Goal: Task Accomplishment & Management: Complete application form

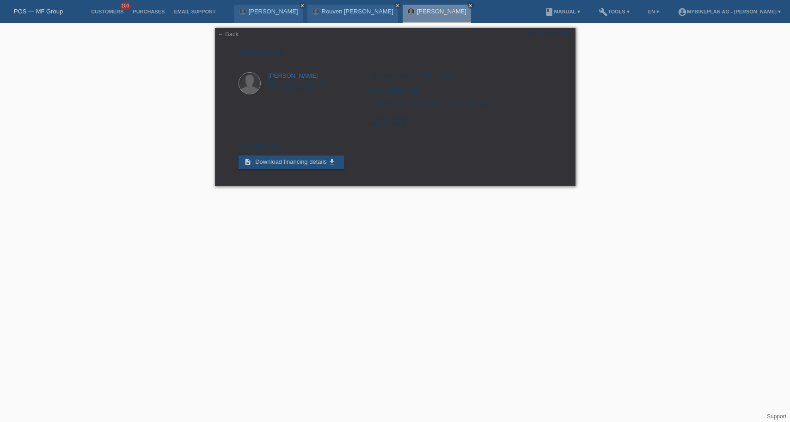
click at [30, 10] on link "POS — MF Group" at bounding box center [38, 11] width 49 height 7
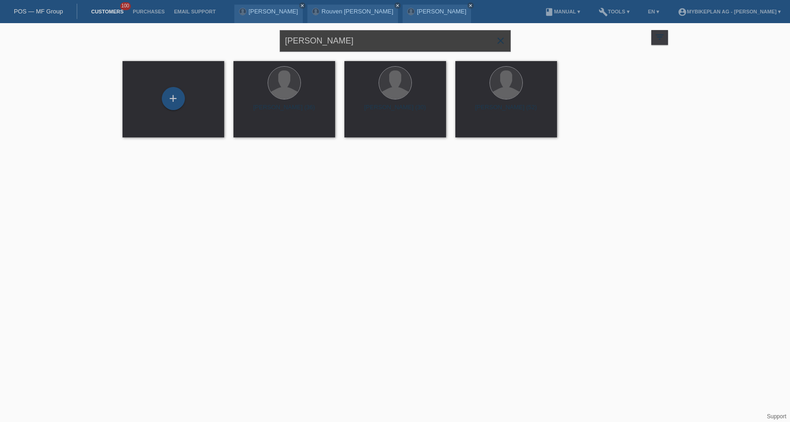
click at [389, 39] on input "Guillaume Henny" at bounding box center [395, 41] width 231 height 22
paste input "Stefan Muller"
type input "Stefan Muller"
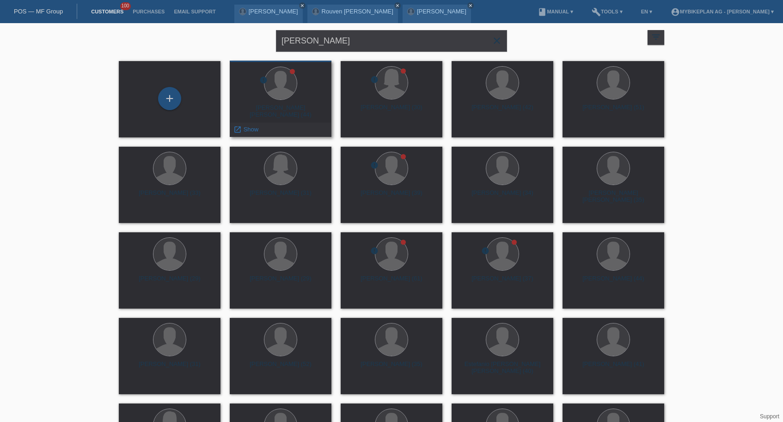
click at [312, 109] on div "Stefan Michel Muller (44)" at bounding box center [280, 111] width 87 height 15
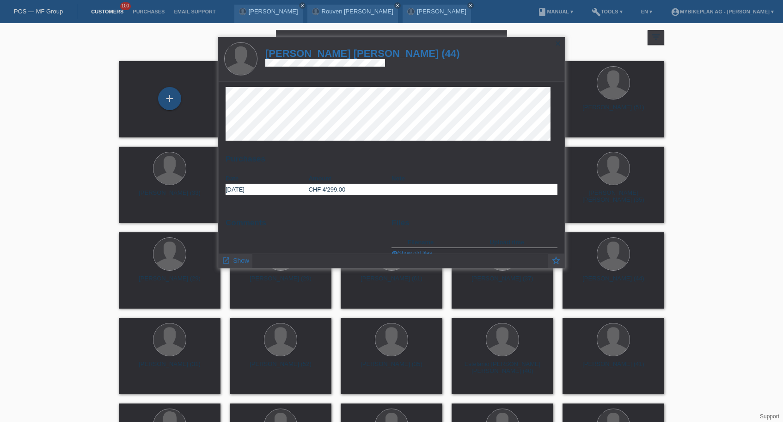
click at [328, 51] on h1 "Stefan Michel Muller (44)" at bounding box center [362, 54] width 195 height 12
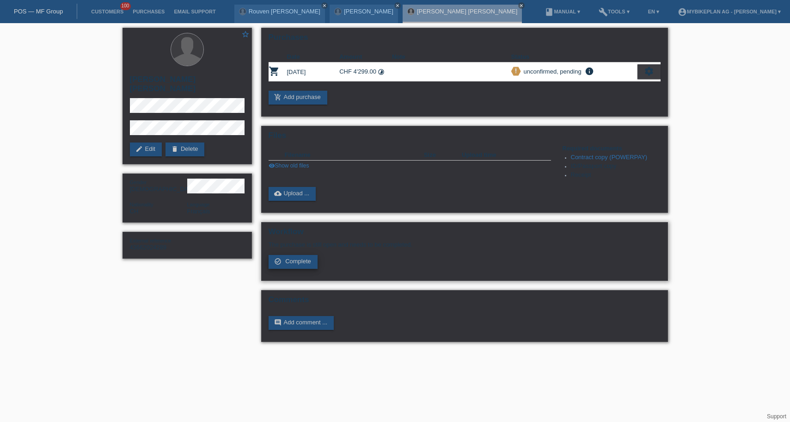
click at [309, 265] on span "Complete" at bounding box center [298, 261] width 26 height 7
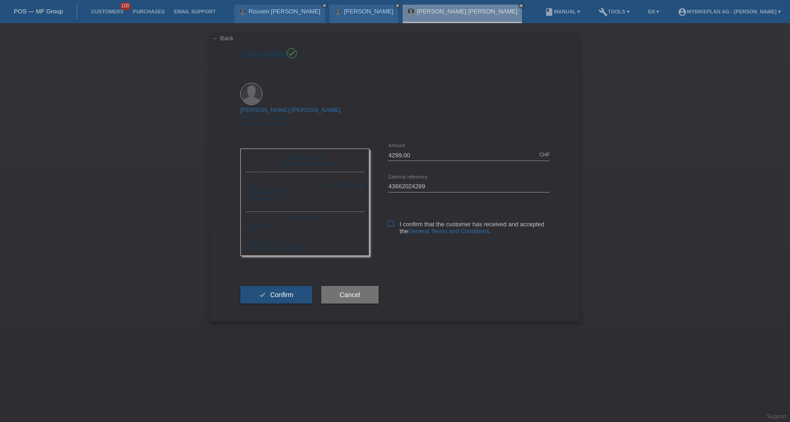
click at [393, 221] on icon at bounding box center [391, 224] width 6 height 6
click at [393, 221] on input "I confirm that the customer has received and accepted the General Terms and Con…" at bounding box center [391, 224] width 6 height 6
checkbox input "true"
click at [271, 286] on button "check Confirm" at bounding box center [276, 295] width 72 height 18
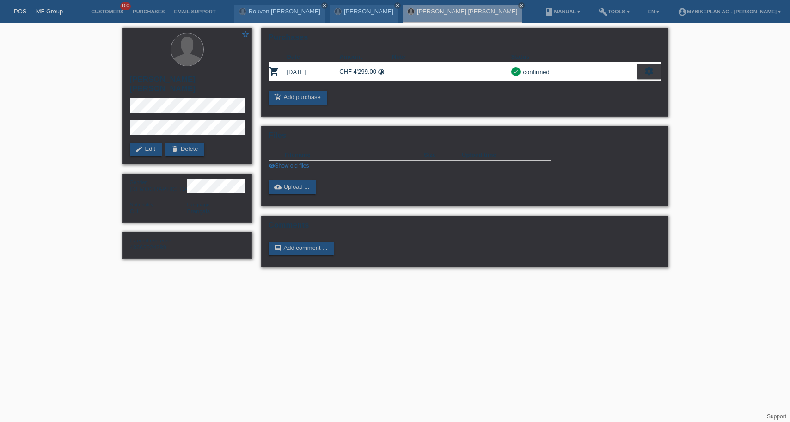
click at [46, 10] on link "POS — MF Group" at bounding box center [38, 11] width 49 height 7
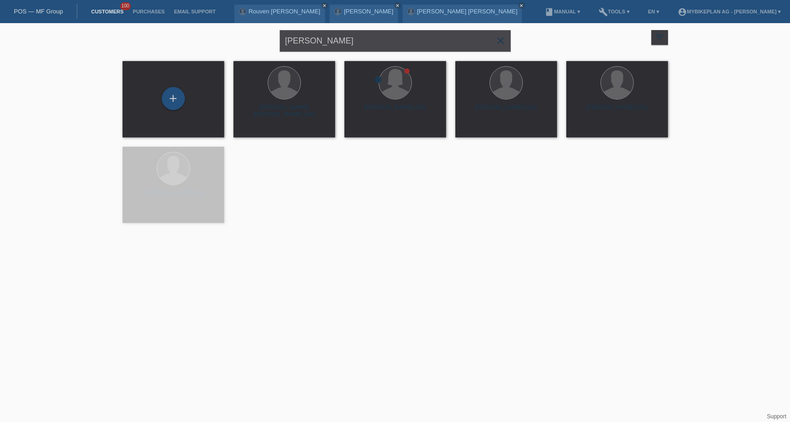
click at [405, 35] on input "[PERSON_NAME]" at bounding box center [395, 41] width 231 height 22
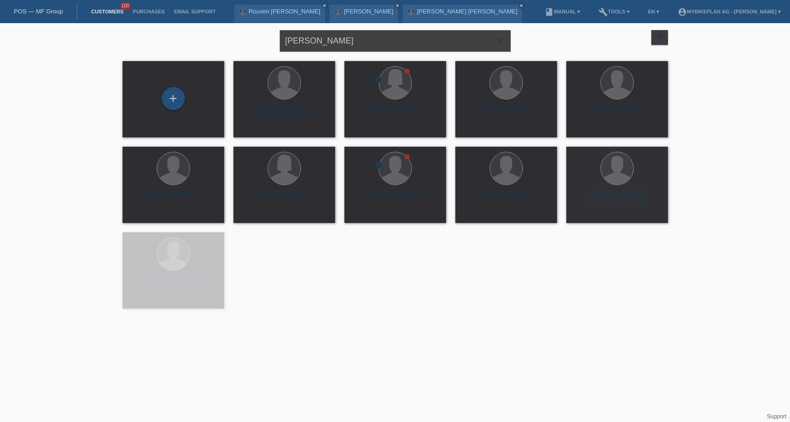
click at [405, 35] on input "[PERSON_NAME]" at bounding box center [395, 41] width 231 height 22
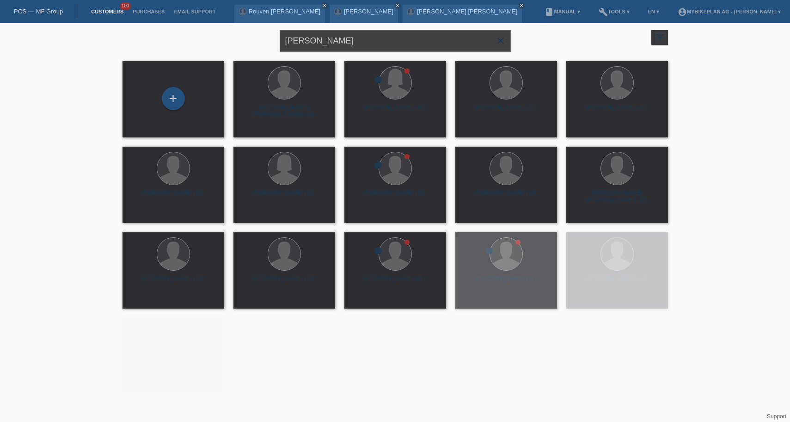
click at [405, 35] on input "[PERSON_NAME]" at bounding box center [395, 41] width 231 height 22
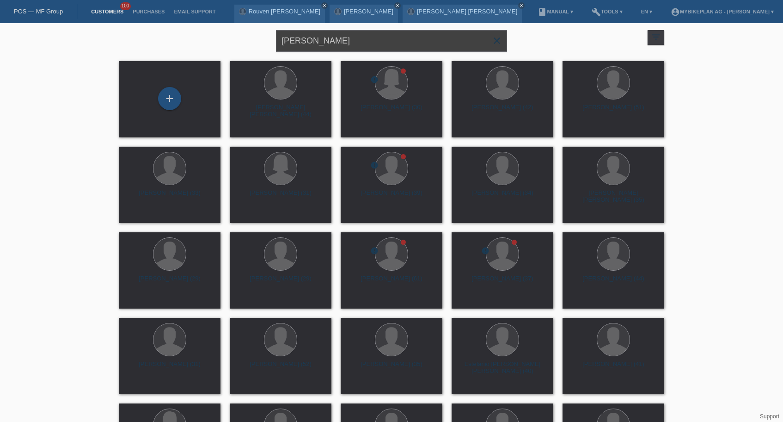
paste input "[PERSON_NAME]"
type input "[PERSON_NAME]"
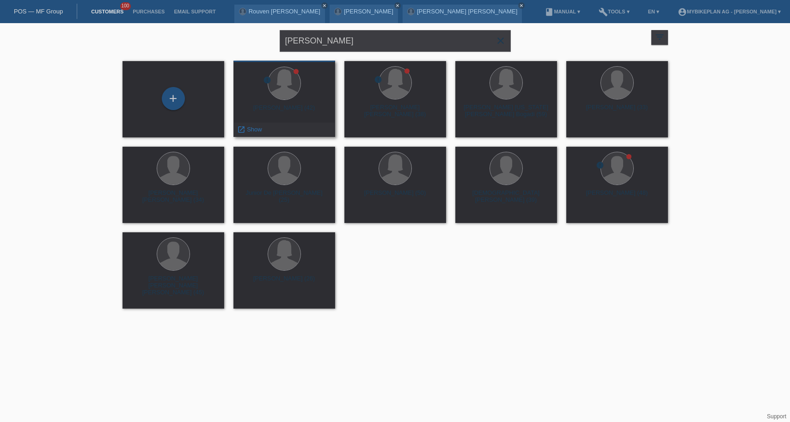
click at [308, 109] on div "Noelia Rodriguez Garcia (42)" at bounding box center [284, 111] width 87 height 15
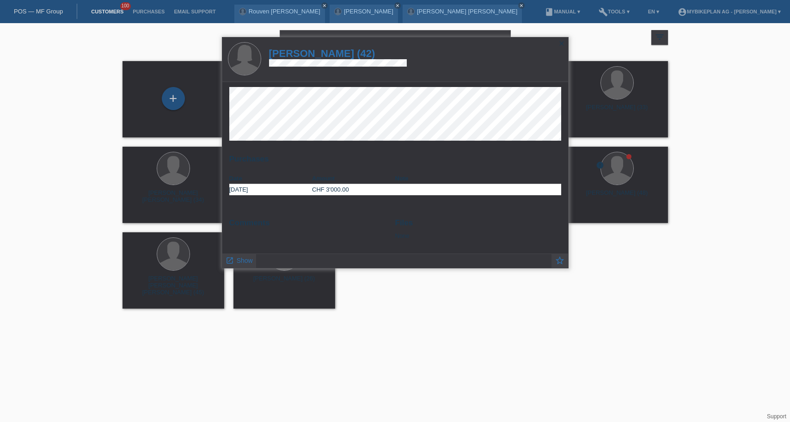
click at [335, 55] on h1 "Noelia Rodriguez Garcia (42)" at bounding box center [338, 54] width 138 height 12
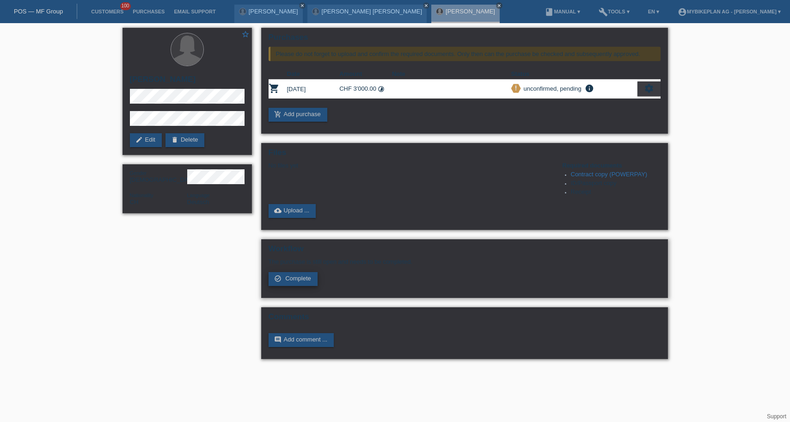
click at [296, 282] on span "Complete" at bounding box center [298, 278] width 26 height 7
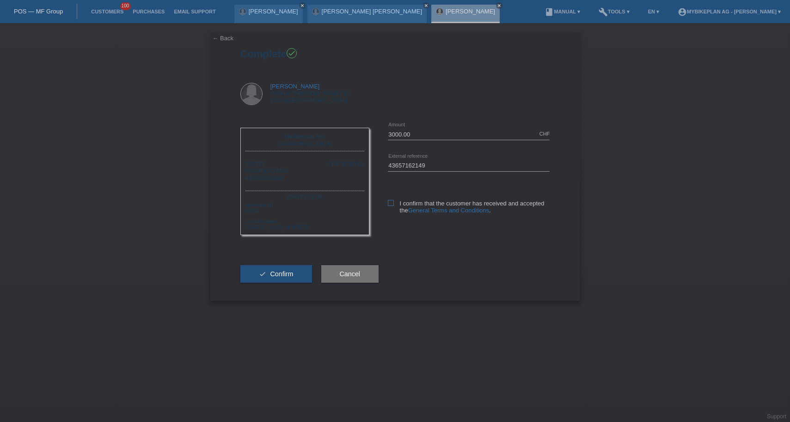
click at [392, 204] on icon at bounding box center [391, 203] width 6 height 6
click at [392, 204] on input "I confirm that the customer has received and accepted the General Terms and Con…" at bounding box center [391, 203] width 6 height 6
checkbox input "true"
click at [286, 283] on button "check Confirm" at bounding box center [276, 274] width 72 height 18
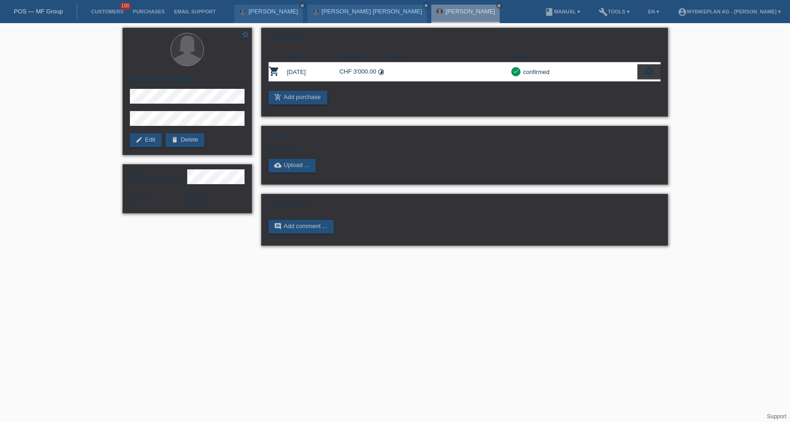
click at [34, 18] on div "POS — MF Group" at bounding box center [38, 11] width 77 height 15
click at [36, 14] on link "POS — MF Group" at bounding box center [38, 11] width 49 height 7
click at [37, 12] on link "POS — MF Group" at bounding box center [38, 11] width 49 height 7
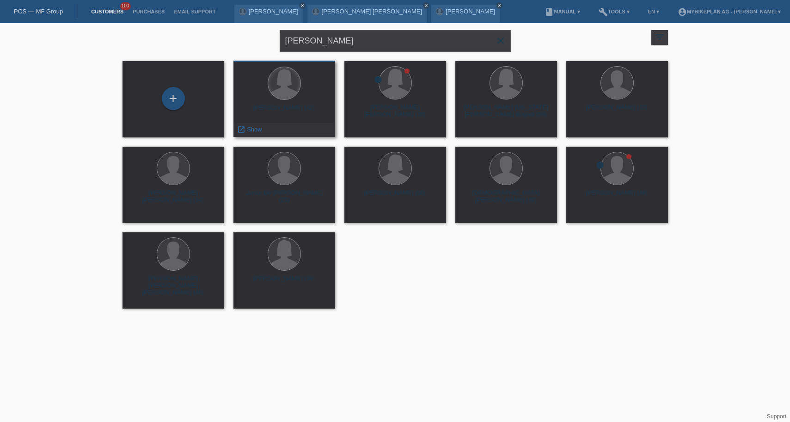
click at [285, 73] on div at bounding box center [284, 83] width 32 height 32
click at [292, 112] on div "[PERSON_NAME] (42)" at bounding box center [284, 111] width 87 height 15
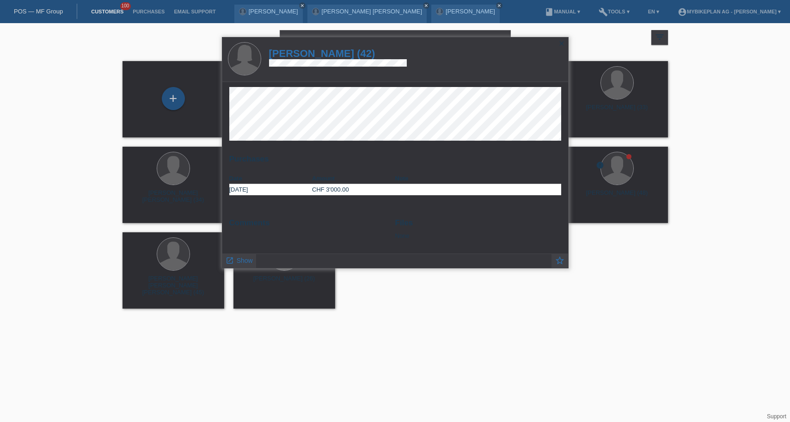
click at [339, 56] on h1 "[PERSON_NAME] (42)" at bounding box center [338, 54] width 138 height 12
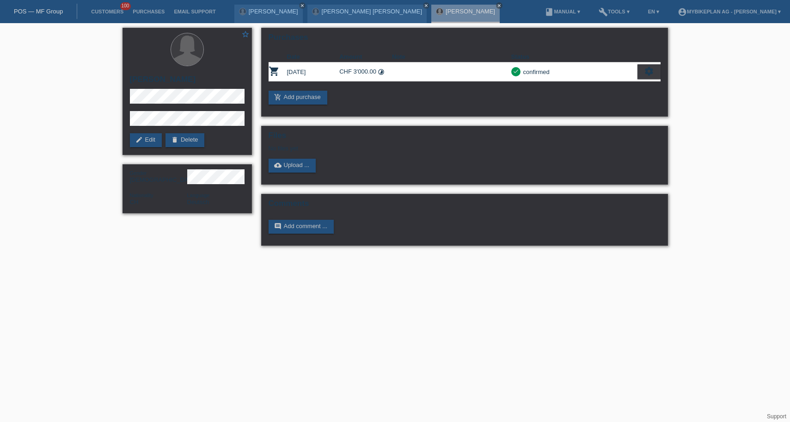
click at [37, 12] on link "POS — MF Group" at bounding box center [38, 11] width 49 height 7
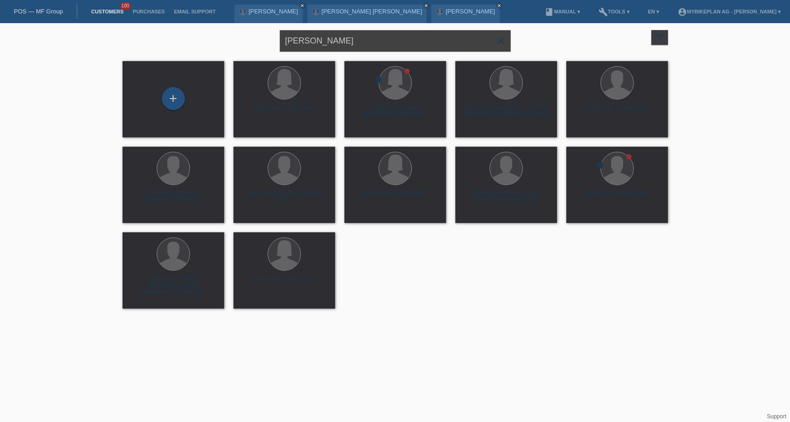
click at [421, 42] on input "[PERSON_NAME]" at bounding box center [395, 41] width 231 height 22
click at [421, 42] on input "Noelia Rodriguez" at bounding box center [395, 41] width 231 height 22
paste input "Araz Adil"
type input "Araz Adil"
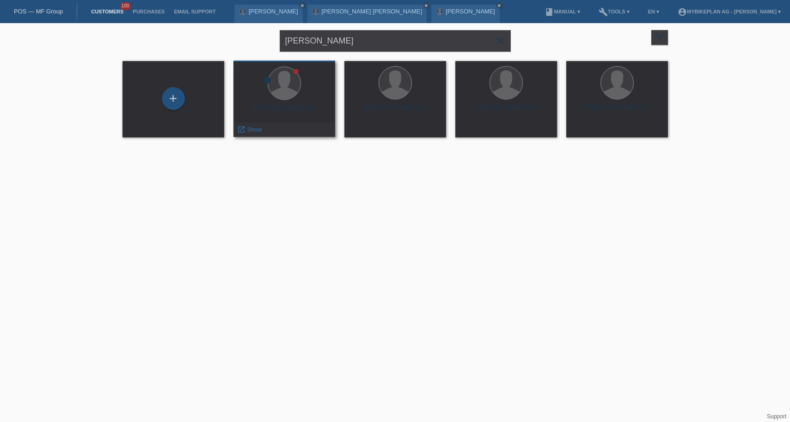
click at [286, 109] on div "Araz Adil Haji Haji (32)" at bounding box center [284, 111] width 87 height 15
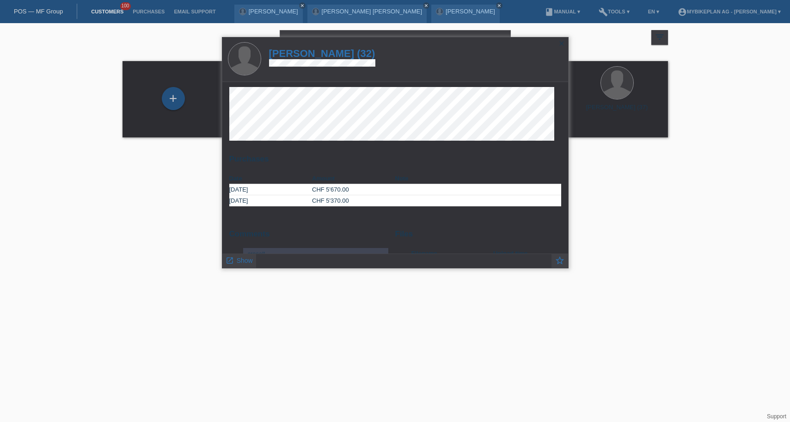
click at [310, 52] on h1 "Araz Adil Haji Haji (32)" at bounding box center [322, 54] width 107 height 12
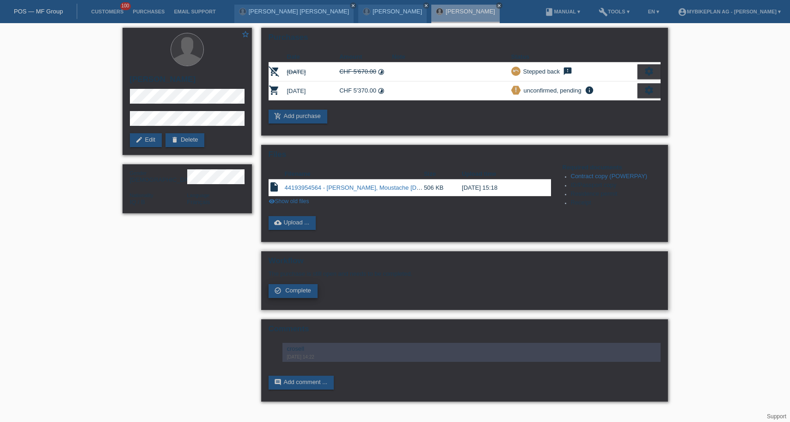
click at [310, 298] on link "check_circle_outline Complete" at bounding box center [293, 291] width 49 height 14
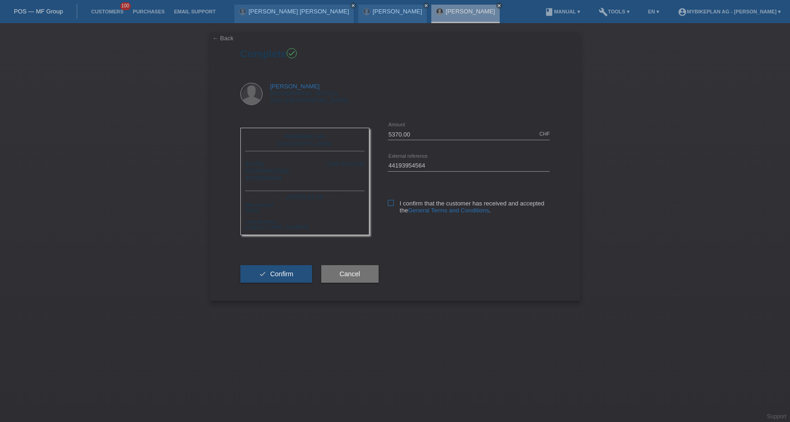
click at [394, 203] on icon at bounding box center [391, 203] width 6 height 6
click at [394, 203] on input "I confirm that the customer has received and accepted the General Terms and Con…" at bounding box center [391, 203] width 6 height 6
checkbox input "true"
click at [298, 279] on button "check Confirm" at bounding box center [276, 274] width 72 height 18
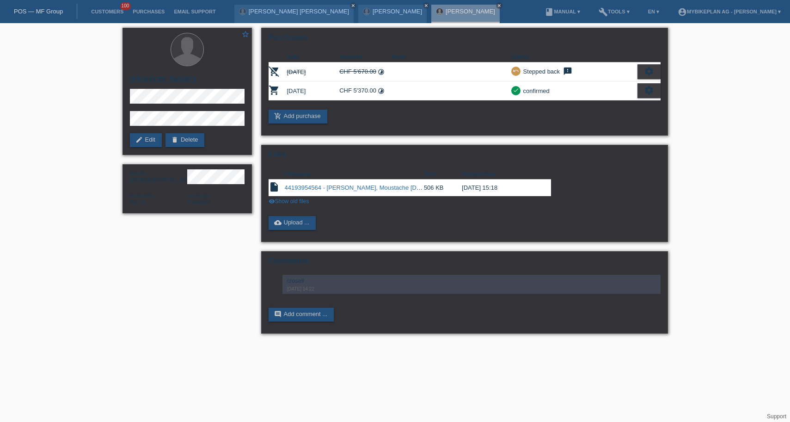
click at [25, 9] on link "POS — MF Group" at bounding box center [38, 11] width 49 height 7
click at [26, 10] on link "POS — MF Group" at bounding box center [38, 11] width 49 height 7
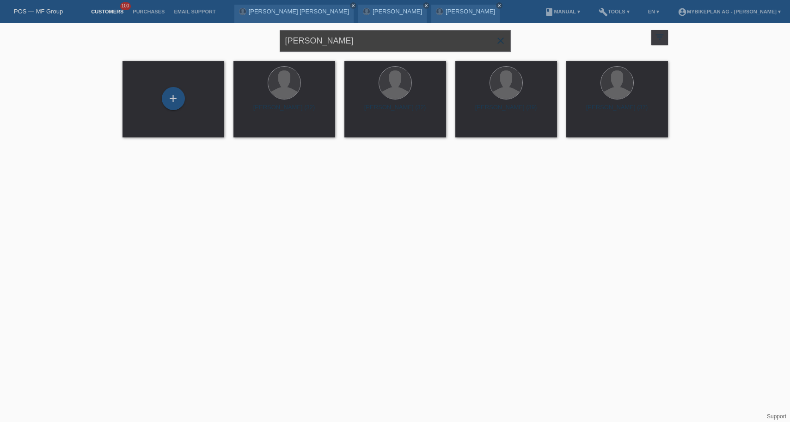
click at [340, 42] on input "[PERSON_NAME]" at bounding box center [395, 41] width 231 height 22
paste input "[PERSON_NAME]"
type input "[PERSON_NAME]"
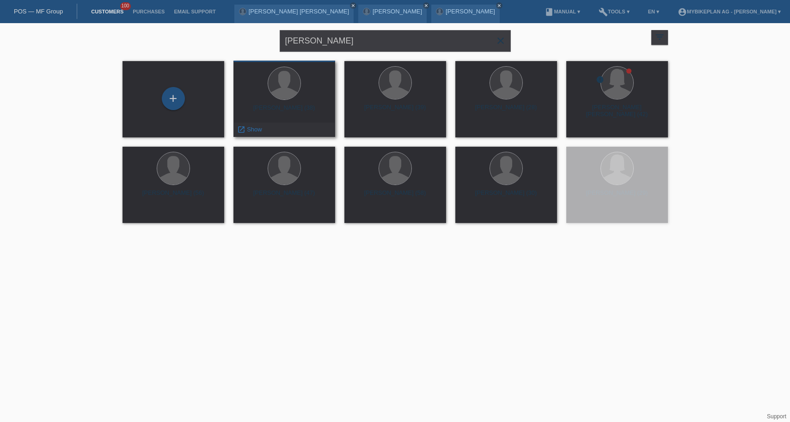
click at [273, 104] on div "Jan Paciga (38) launch Show" at bounding box center [285, 99] width 102 height 76
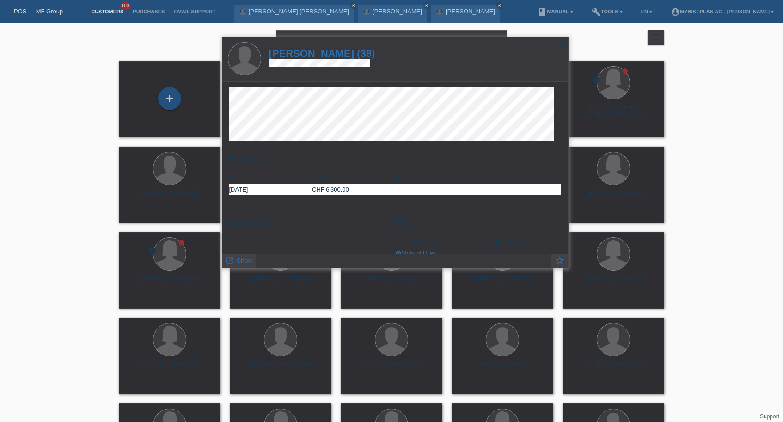
click at [316, 53] on h1 "Jan Paciga (38)" at bounding box center [322, 54] width 106 height 12
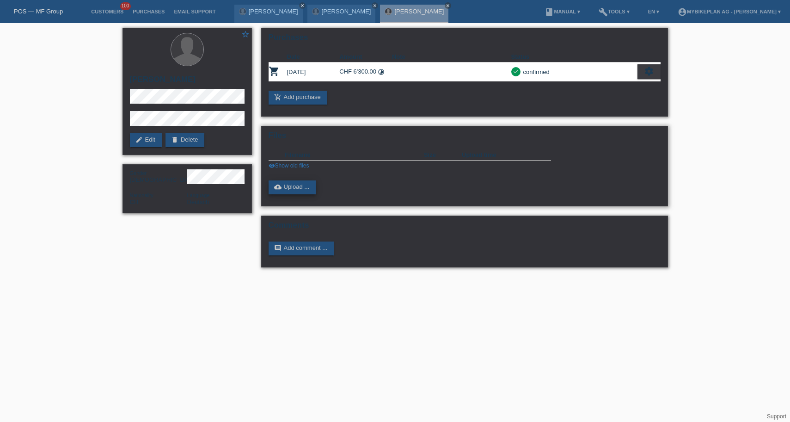
click at [297, 188] on link "cloud_upload Upload ..." at bounding box center [293, 187] width 48 height 14
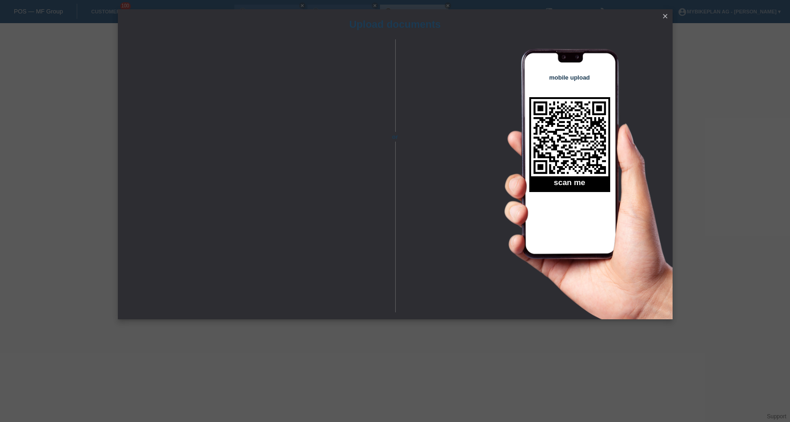
click at [662, 21] on link "close" at bounding box center [665, 17] width 12 height 11
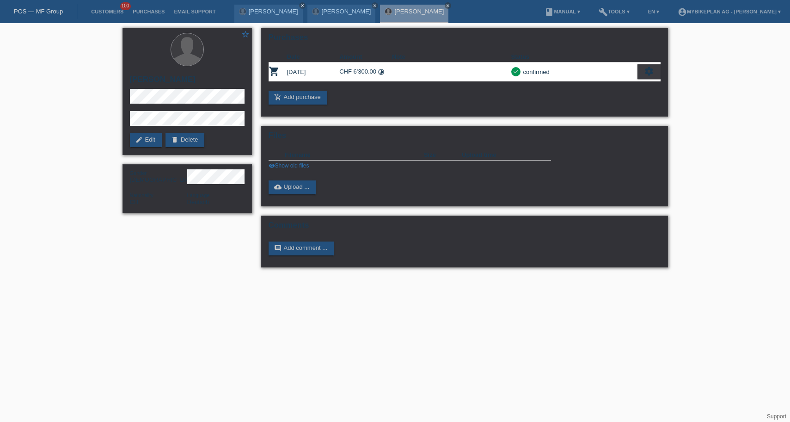
click at [648, 74] on icon "settings" at bounding box center [649, 71] width 10 height 10
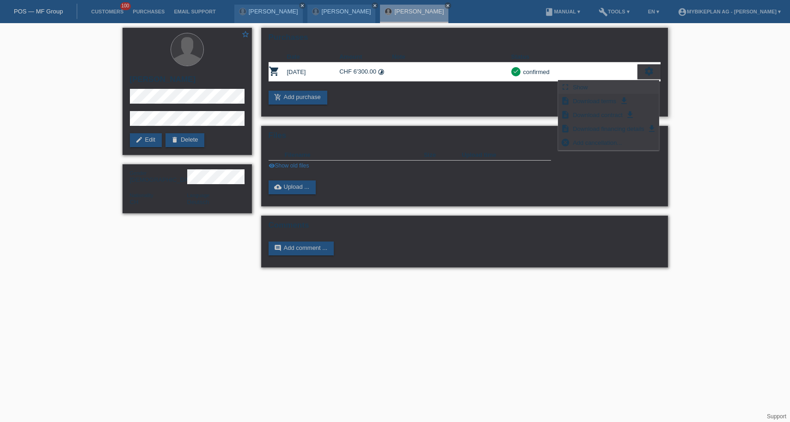
click at [629, 92] on div "fullscreen Show" at bounding box center [609, 87] width 101 height 14
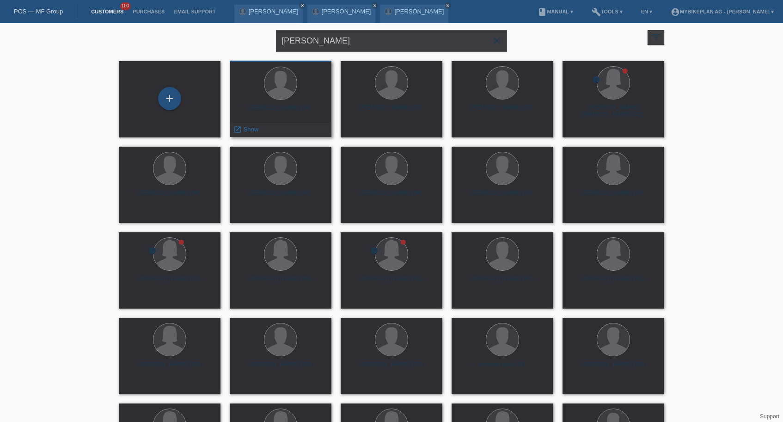
click at [295, 107] on div "Jan Paciga (38)" at bounding box center [280, 111] width 87 height 15
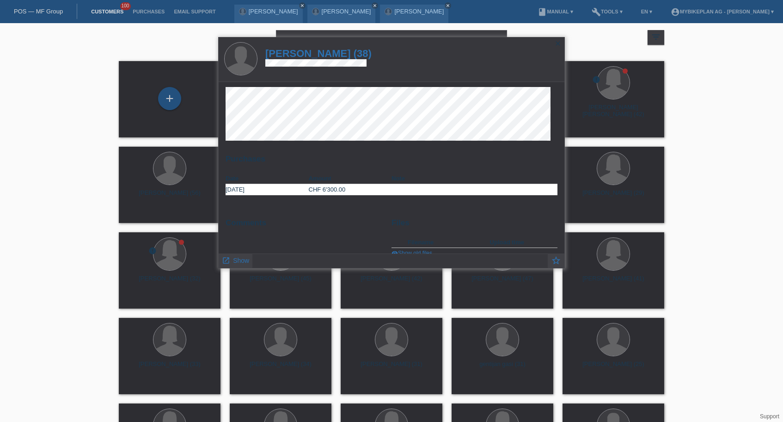
click at [318, 52] on h1 "Jan Paciga (38)" at bounding box center [318, 54] width 106 height 12
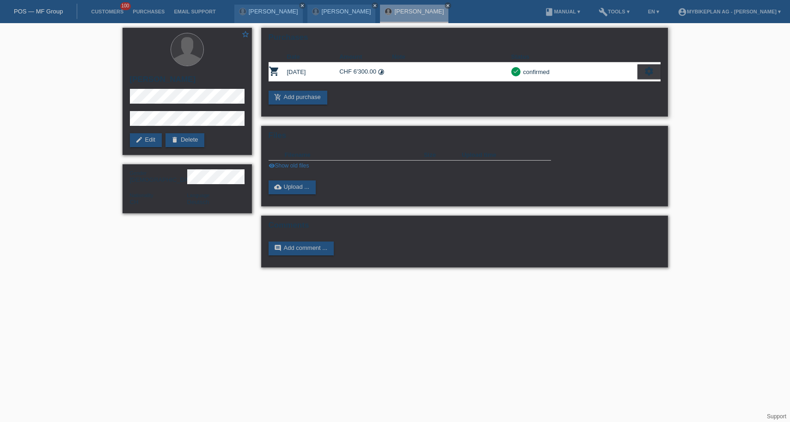
click at [647, 71] on icon "settings" at bounding box center [649, 71] width 10 height 10
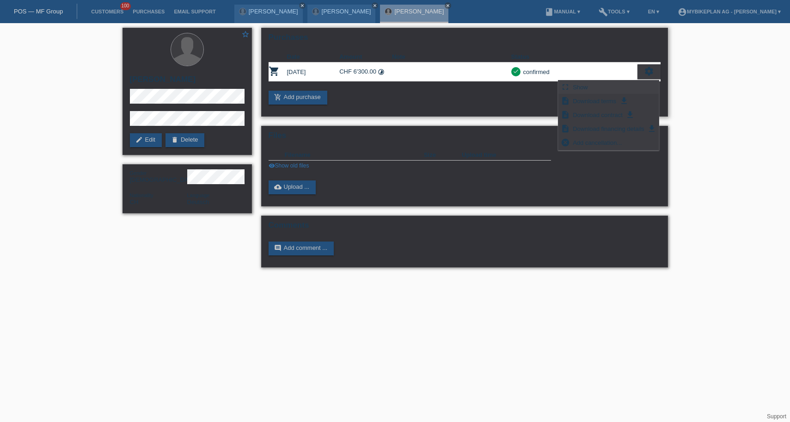
click at [617, 89] on div "fullscreen Show" at bounding box center [609, 87] width 101 height 14
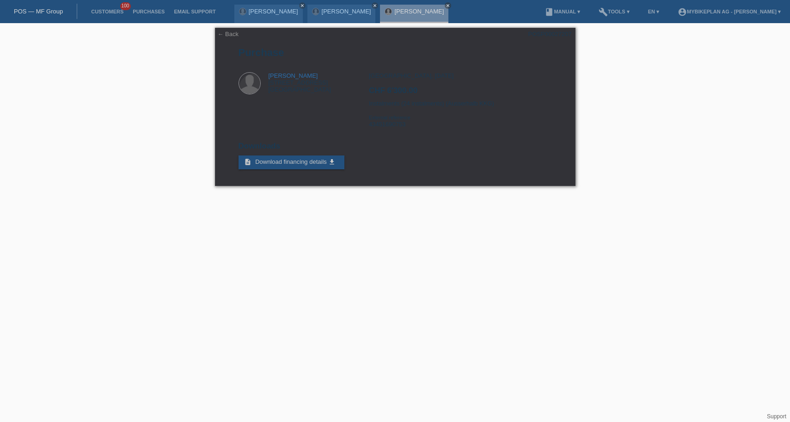
click at [25, 12] on link "POS — MF Group" at bounding box center [38, 11] width 49 height 7
click at [26, 12] on link "POS — MF Group" at bounding box center [38, 11] width 49 height 7
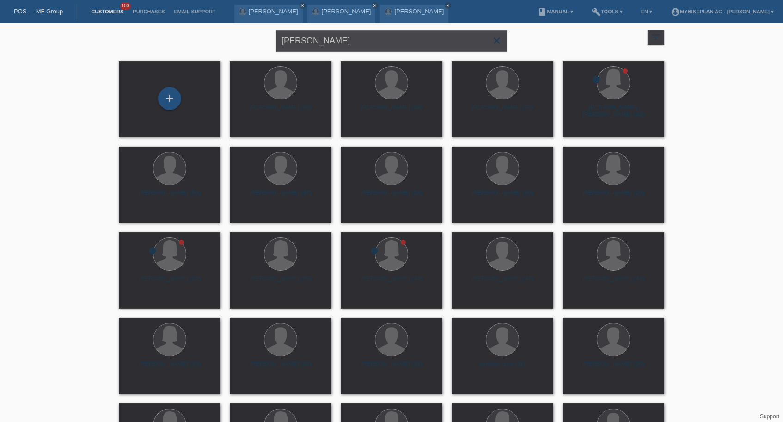
click at [429, 43] on input "[PERSON_NAME]" at bounding box center [391, 41] width 231 height 22
paste input "Agron ETEMI"
type input "Agron ETEMI"
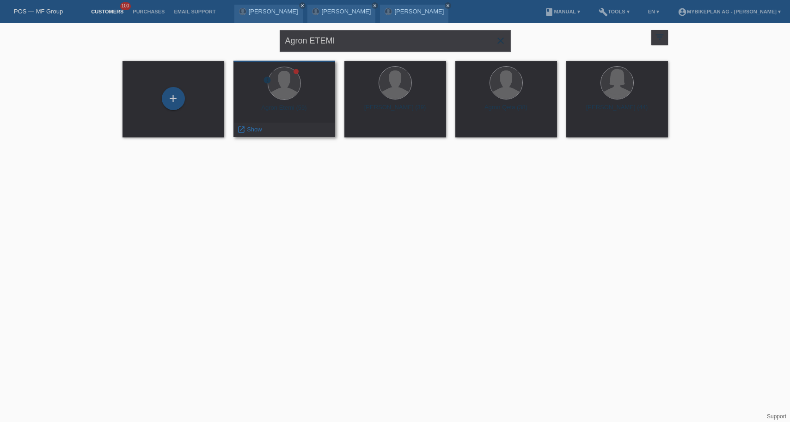
click at [268, 108] on div "Agron Etemi (59)" at bounding box center [284, 111] width 87 height 15
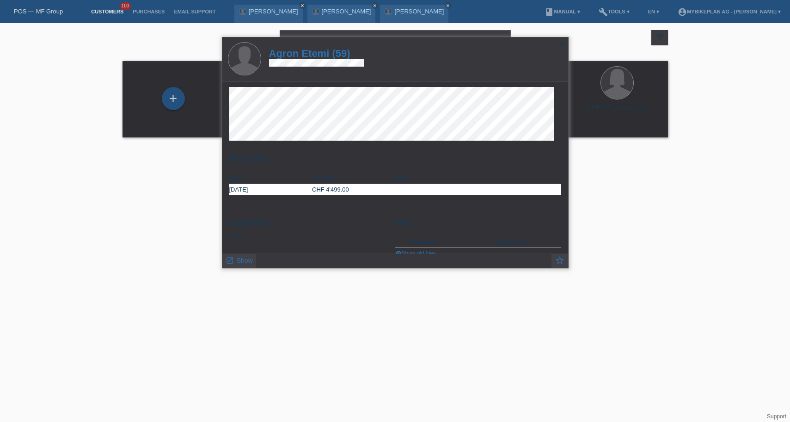
click at [331, 52] on h1 "Agron Etemi (59)" at bounding box center [316, 54] width 95 height 12
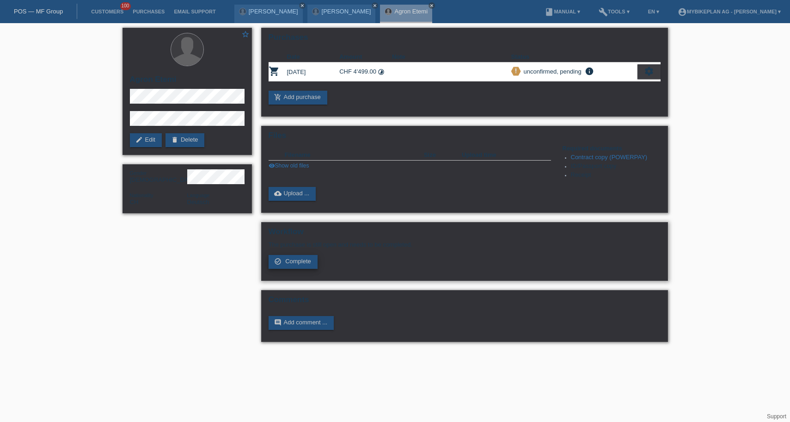
click at [298, 265] on span "Complete" at bounding box center [298, 261] width 26 height 7
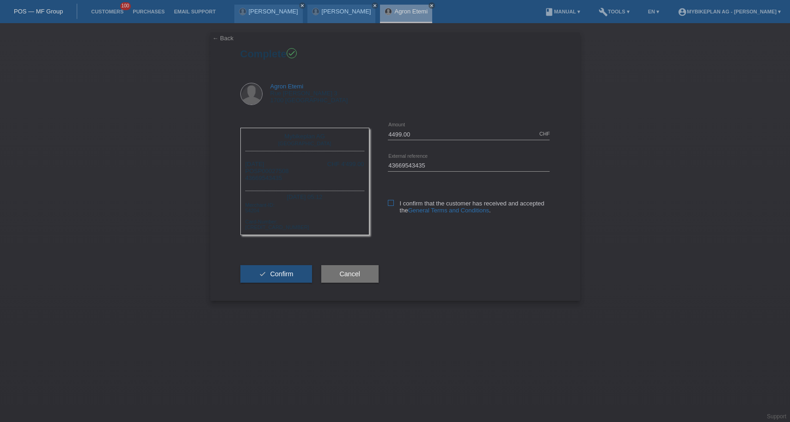
click at [390, 203] on icon at bounding box center [391, 203] width 6 height 6
click at [390, 203] on input "I confirm that the customer has received and accepted the General Terms and Con…" at bounding box center [391, 203] width 6 height 6
checkbox input "true"
click at [281, 277] on span "Confirm" at bounding box center [281, 273] width 23 height 7
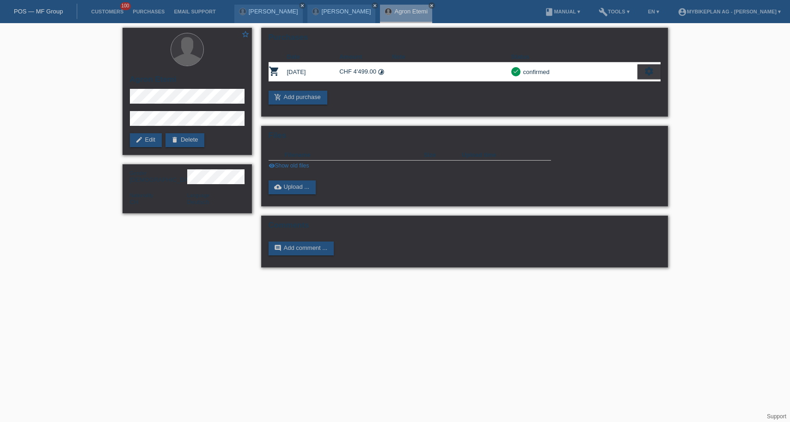
click at [41, 12] on link "POS — MF Group" at bounding box center [38, 11] width 49 height 7
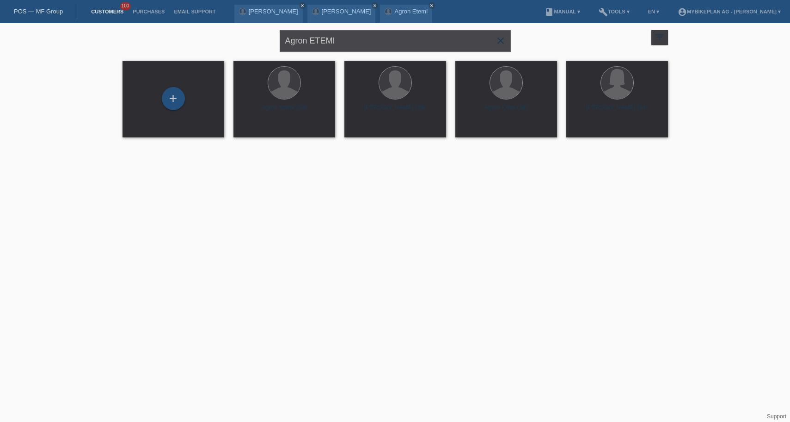
click at [440, 45] on input "Agron ETEMI" at bounding box center [395, 41] width 231 height 22
paste input "Jesus LOPEZ"
type input "Jesus LOPEZ"
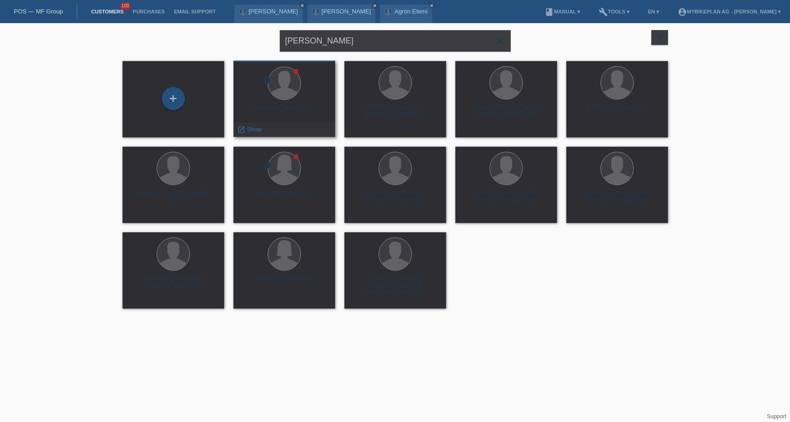
click at [296, 107] on div "jesus lopez Lopez (34)" at bounding box center [284, 111] width 87 height 15
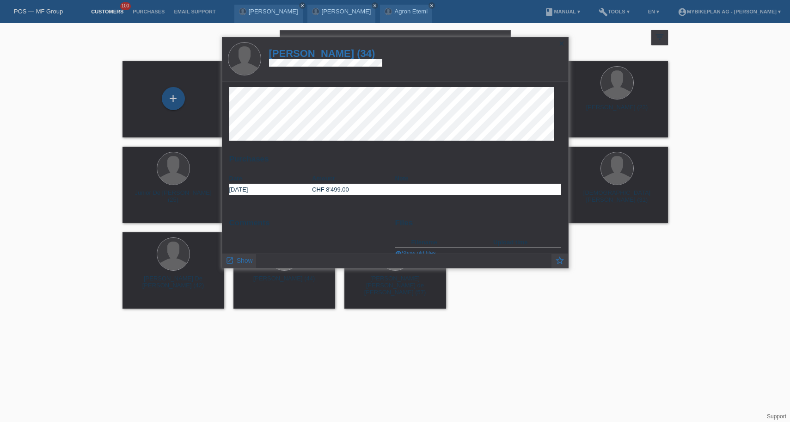
click at [331, 53] on h1 "jesus lopez Lopez (34)" at bounding box center [325, 54] width 113 height 12
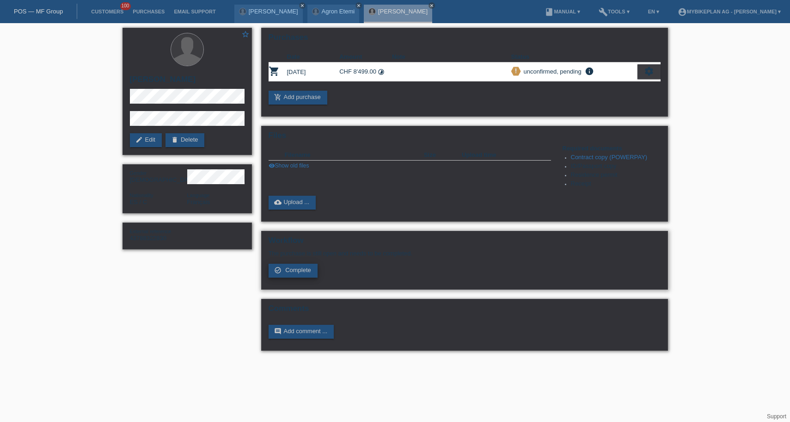
click at [298, 273] on span "Complete" at bounding box center [298, 269] width 26 height 7
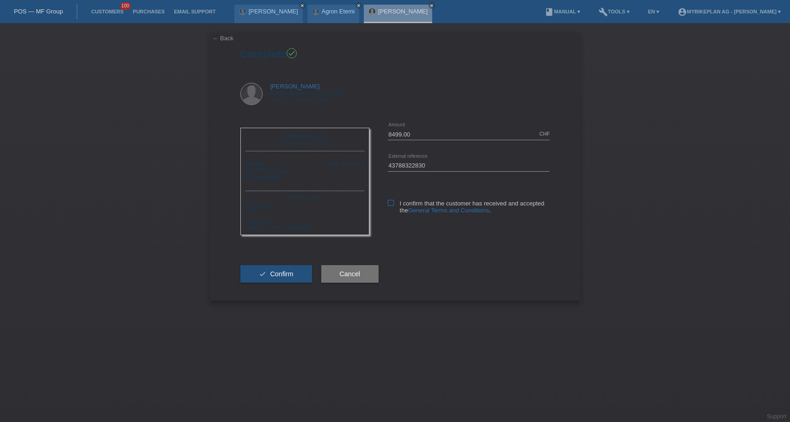
click at [389, 204] on icon at bounding box center [391, 203] width 6 height 6
click at [389, 204] on input "I confirm that the customer has received and accepted the General Terms and Con…" at bounding box center [391, 203] width 6 height 6
checkbox input "true"
click at [288, 277] on span "Confirm" at bounding box center [281, 273] width 23 height 7
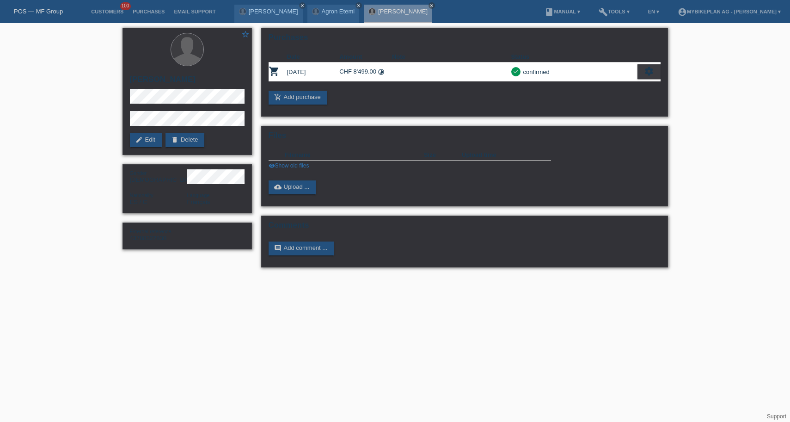
click at [40, 6] on div "POS — MF Group" at bounding box center [38, 11] width 77 height 15
click at [40, 9] on link "POS — MF Group" at bounding box center [38, 11] width 49 height 7
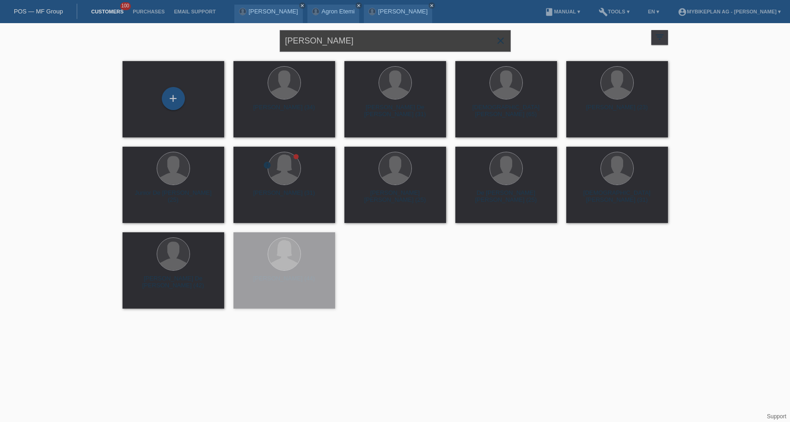
click at [382, 39] on input "Jesus LOPEZ" at bounding box center [395, 41] width 231 height 22
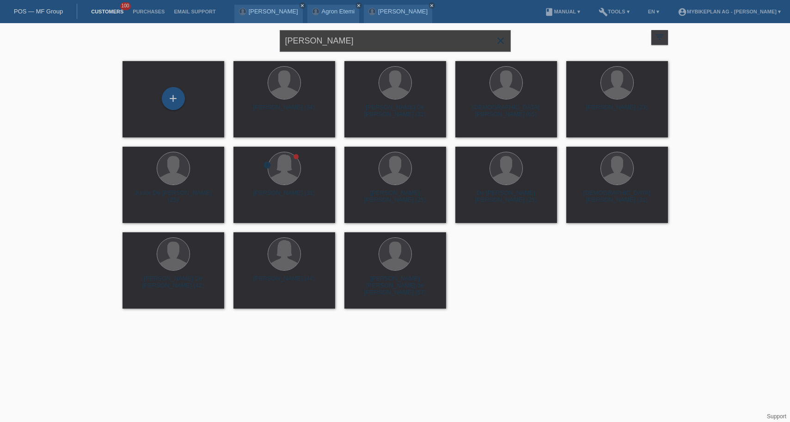
click at [382, 39] on input "Jesus LOPEZ" at bounding box center [395, 41] width 231 height 22
paste input "Corina Braun"
type input "Corina Braun"
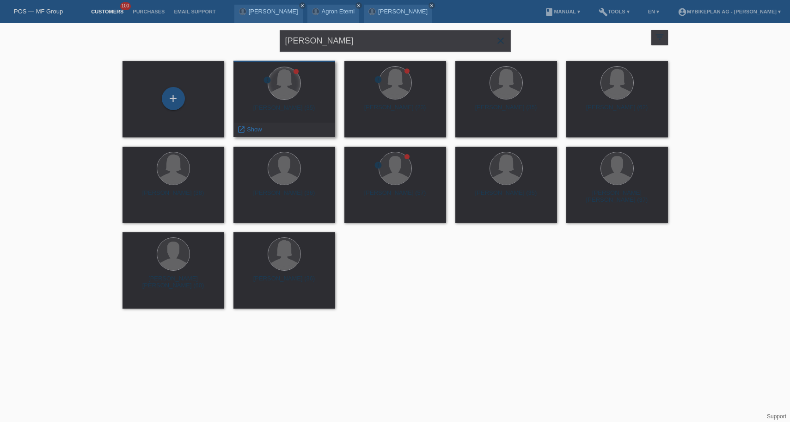
click at [298, 85] on div at bounding box center [284, 83] width 32 height 32
click at [280, 108] on div "Corina Braun (35)" at bounding box center [284, 111] width 87 height 15
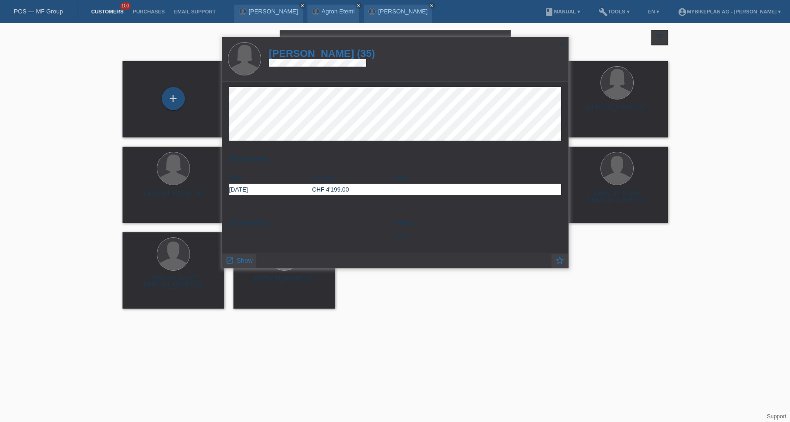
click at [319, 55] on h1 "Corina Braun (35)" at bounding box center [322, 54] width 106 height 12
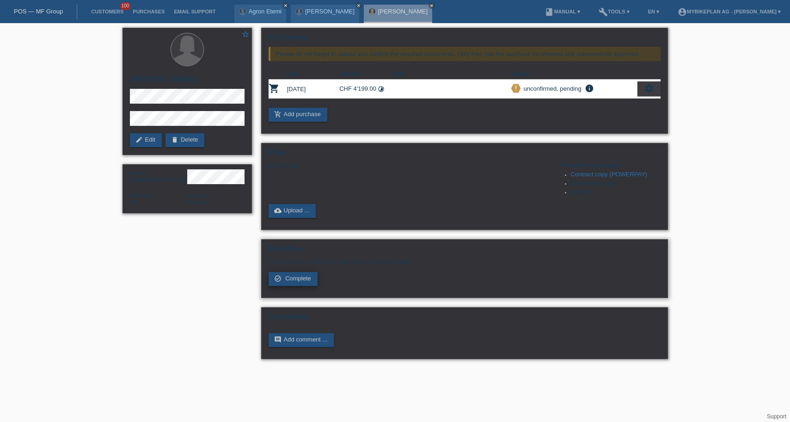
click at [298, 282] on span "Complete" at bounding box center [298, 278] width 26 height 7
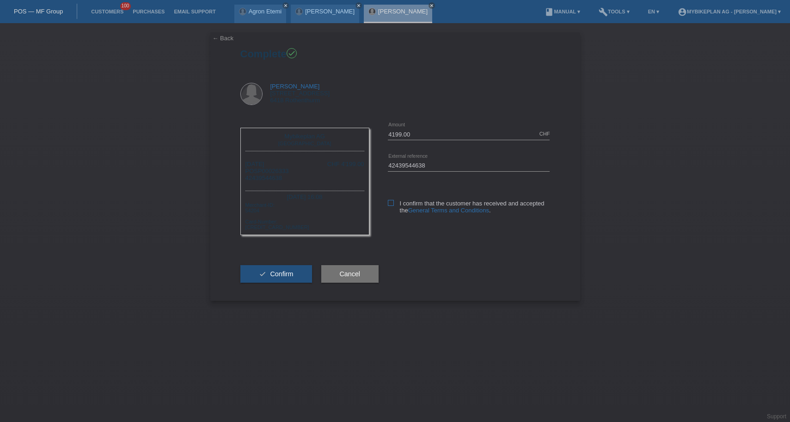
click at [388, 203] on icon at bounding box center [391, 203] width 6 height 6
click at [388, 203] on input "I confirm that the customer has received and accepted the General Terms and Con…" at bounding box center [391, 203] width 6 height 6
checkbox input "true"
click at [295, 272] on button "check Confirm" at bounding box center [276, 274] width 72 height 18
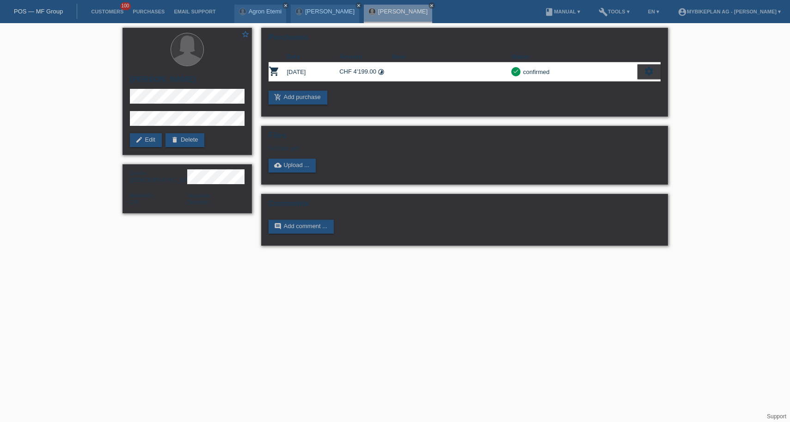
click at [29, 10] on link "POS — MF Group" at bounding box center [38, 11] width 49 height 7
click at [31, 12] on link "POS — MF Group" at bounding box center [38, 11] width 49 height 7
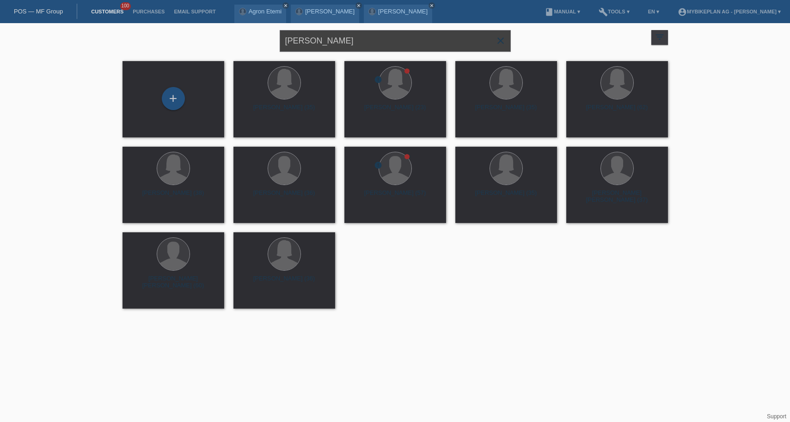
click at [397, 40] on input "[PERSON_NAME]" at bounding box center [395, 41] width 231 height 22
paste input "[PERSON_NAME]"
type input "[PERSON_NAME]"
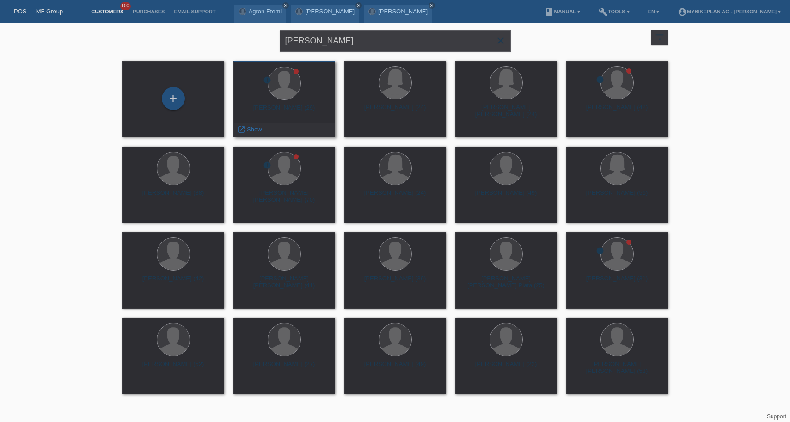
click at [309, 113] on div "[PERSON_NAME] (29)" at bounding box center [284, 111] width 87 height 15
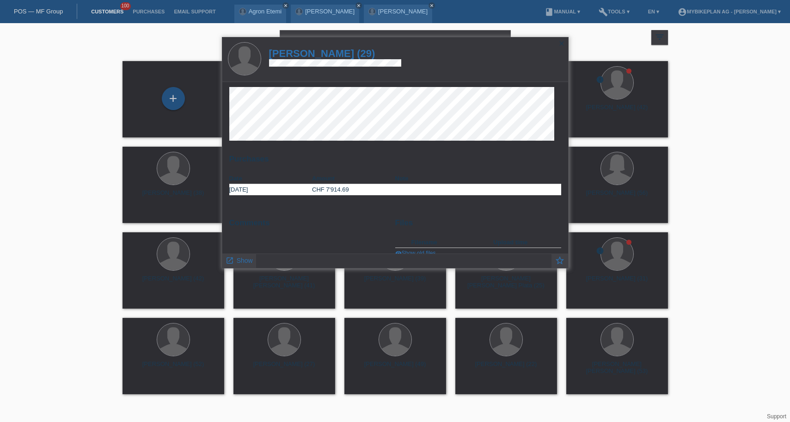
click at [332, 54] on h1 "Sergio Gonzalez Bautis (29)" at bounding box center [335, 54] width 133 height 12
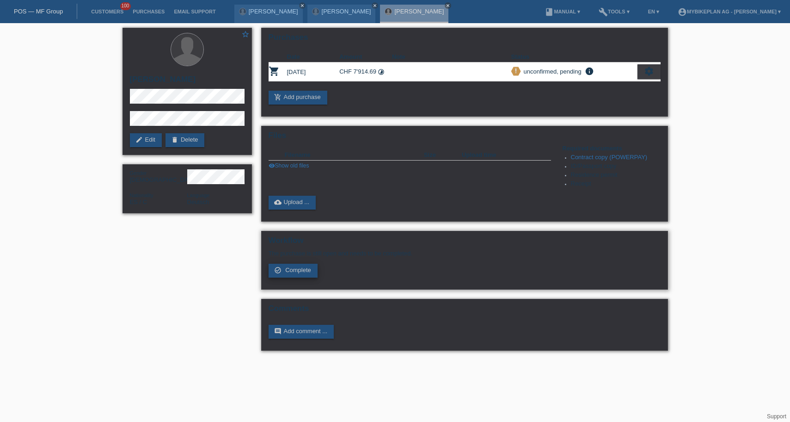
click at [299, 273] on span "Complete" at bounding box center [298, 269] width 26 height 7
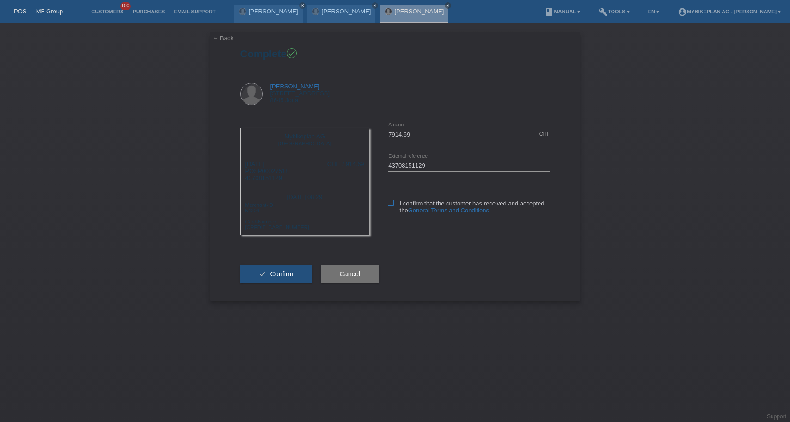
click at [394, 204] on icon at bounding box center [391, 203] width 6 height 6
click at [394, 204] on input "I confirm that the customer has received and accepted the General Terms and Con…" at bounding box center [391, 203] width 6 height 6
checkbox input "true"
click at [443, 167] on input "43708151129" at bounding box center [469, 166] width 162 height 12
paste input "43708151130"
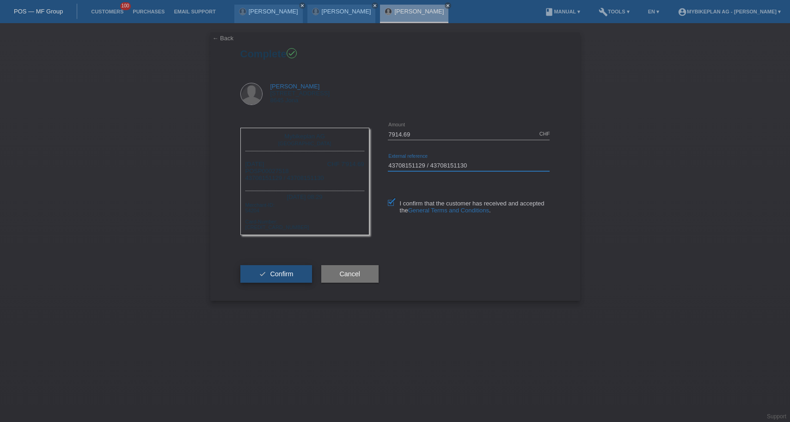
type input "43708151129 / 43708151130"
click at [256, 279] on button "check Confirm" at bounding box center [276, 274] width 72 height 18
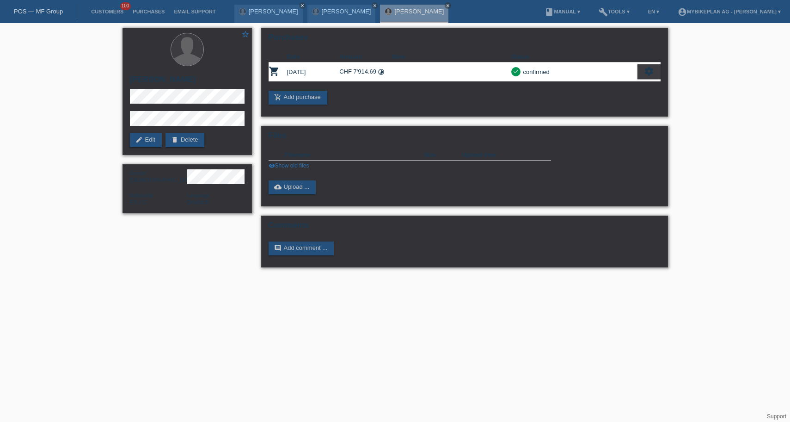
click at [30, 12] on link "POS — MF Group" at bounding box center [38, 11] width 49 height 7
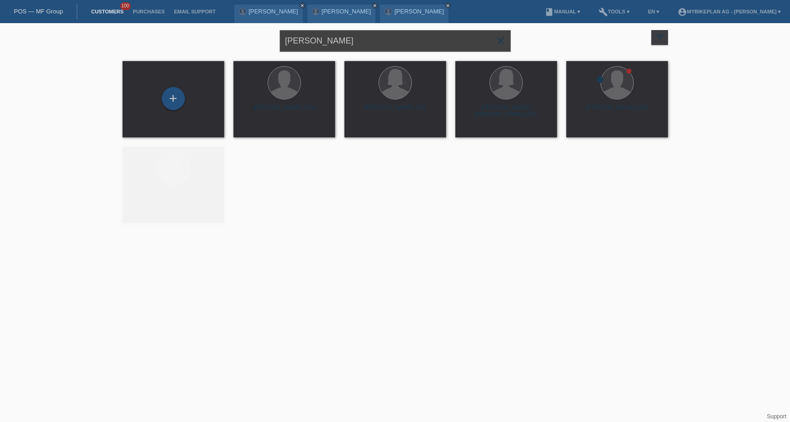
click at [350, 42] on input "Sergio Gonzalez" at bounding box center [395, 41] width 231 height 22
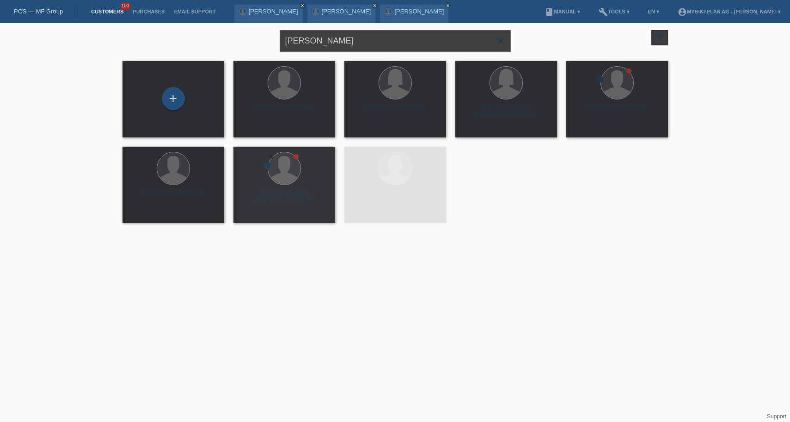
click at [350, 42] on input "Sergio Gonzalez" at bounding box center [395, 41] width 231 height 22
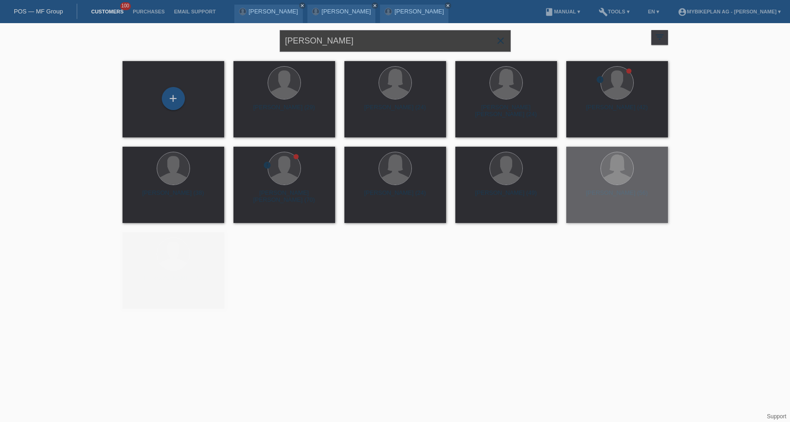
click at [350, 42] on input "Sergio Gonzalez" at bounding box center [395, 41] width 231 height 22
paste input "[PERSON_NAME]"
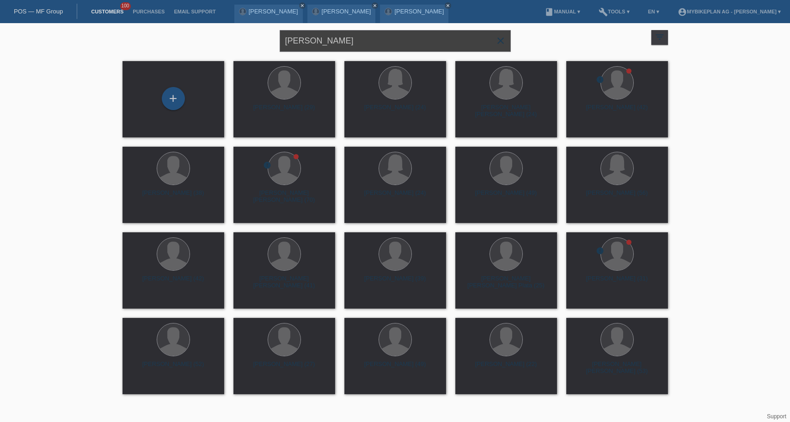
type input "[PERSON_NAME]"
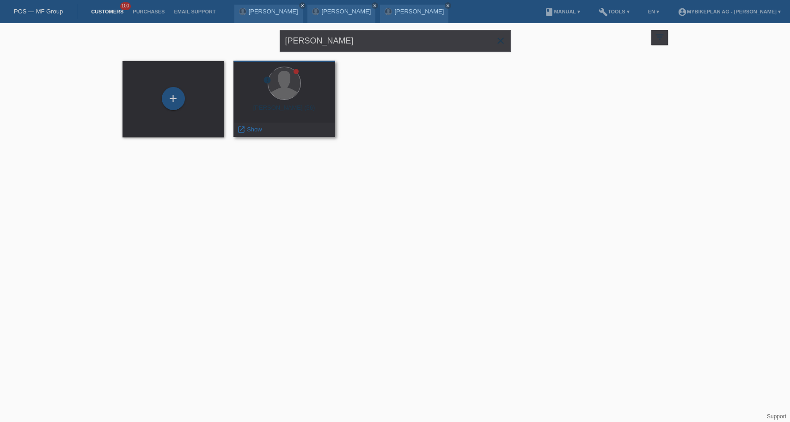
click at [298, 97] on div at bounding box center [284, 84] width 87 height 35
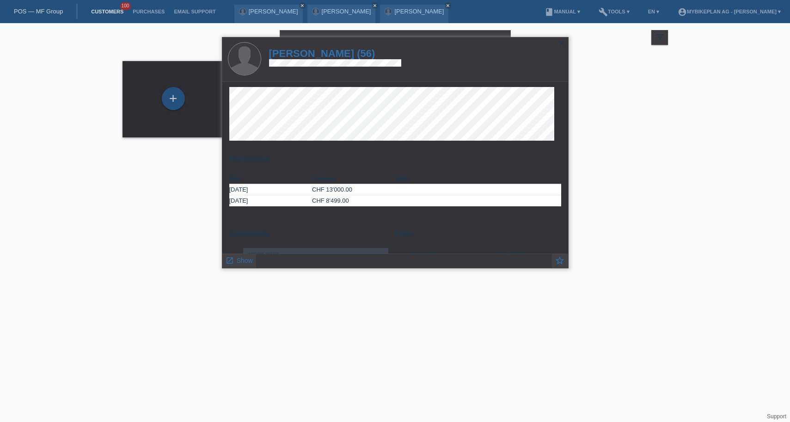
click at [336, 53] on h1 "Kugathas Krishnasamy (56)" at bounding box center [335, 54] width 132 height 12
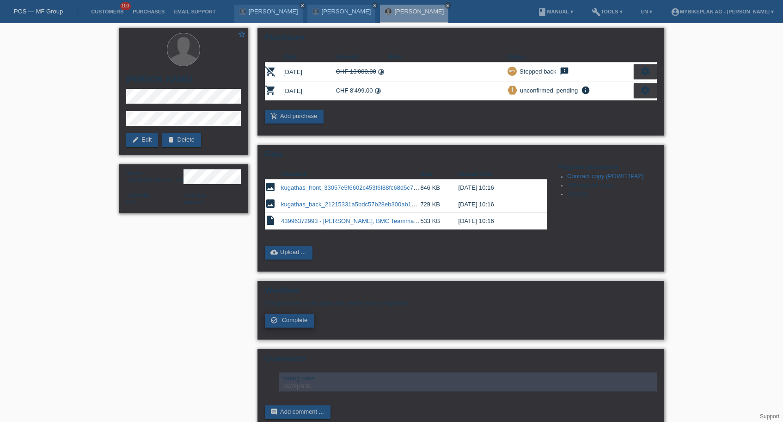
click at [293, 327] on link "check_circle_outline Complete" at bounding box center [289, 321] width 49 height 14
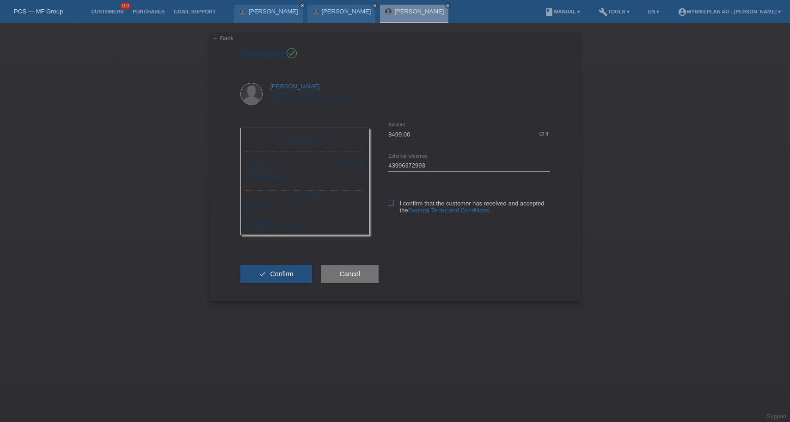
click at [391, 203] on icon at bounding box center [391, 203] width 6 height 6
click at [391, 203] on input "I confirm that the customer has received and accepted the General Terms and Con…" at bounding box center [391, 203] width 6 height 6
checkbox input "true"
click at [273, 277] on span "Confirm" at bounding box center [281, 273] width 23 height 7
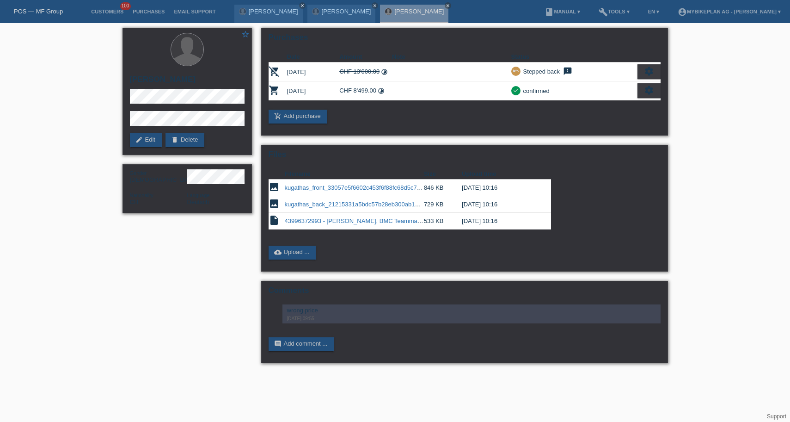
click at [34, 11] on link "POS — MF Group" at bounding box center [38, 11] width 49 height 7
click at [37, 10] on link "POS — MF Group" at bounding box center [38, 11] width 49 height 7
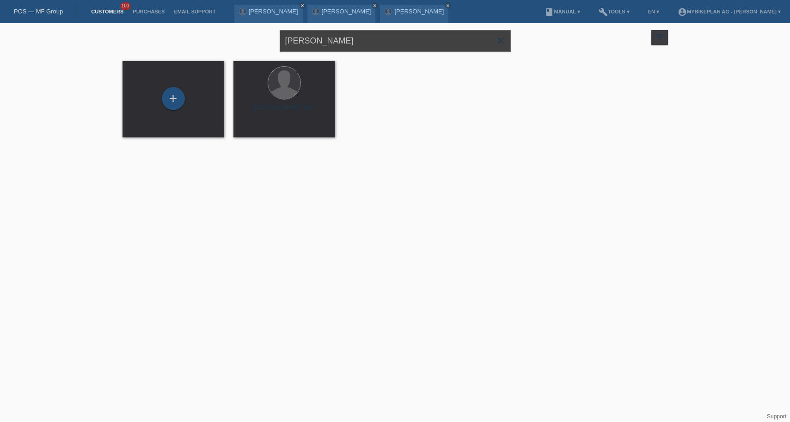
click at [396, 37] on input "[PERSON_NAME]" at bounding box center [395, 41] width 231 height 22
click at [383, 50] on input "[PERSON_NAME]" at bounding box center [395, 41] width 231 height 22
click at [384, 48] on input "kugathas krishnasamy" at bounding box center [395, 41] width 231 height 22
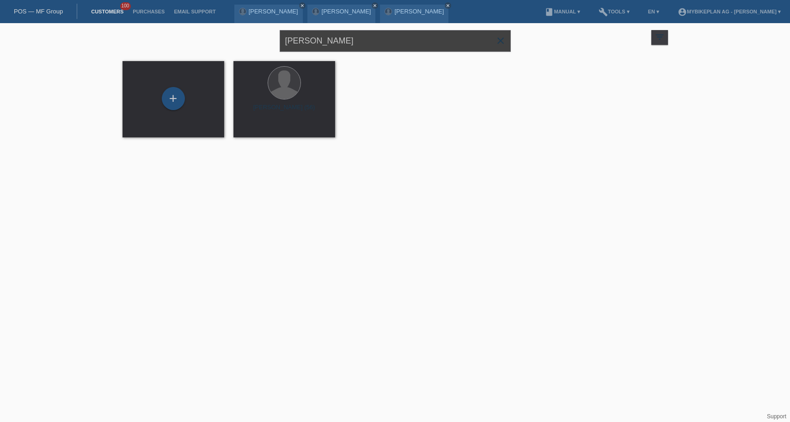
click at [384, 48] on input "kugathas krishnasamy" at bounding box center [395, 41] width 231 height 22
paste input "Reto Ziebold"
type input "Reto Ziebold"
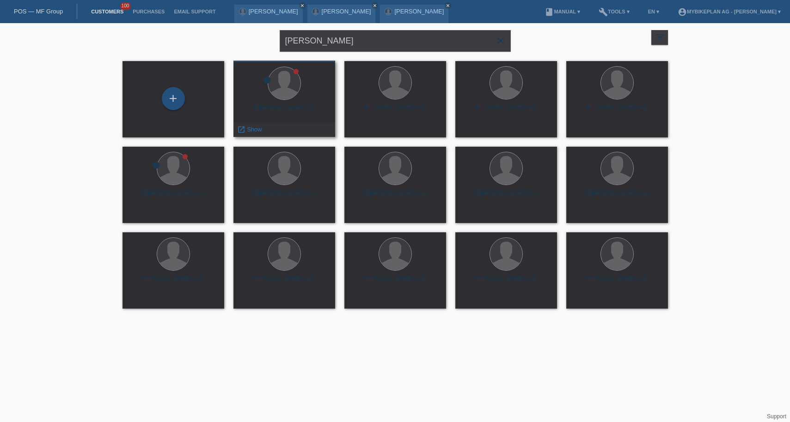
click at [296, 111] on div "Reto Ziebold (51)" at bounding box center [284, 111] width 87 height 15
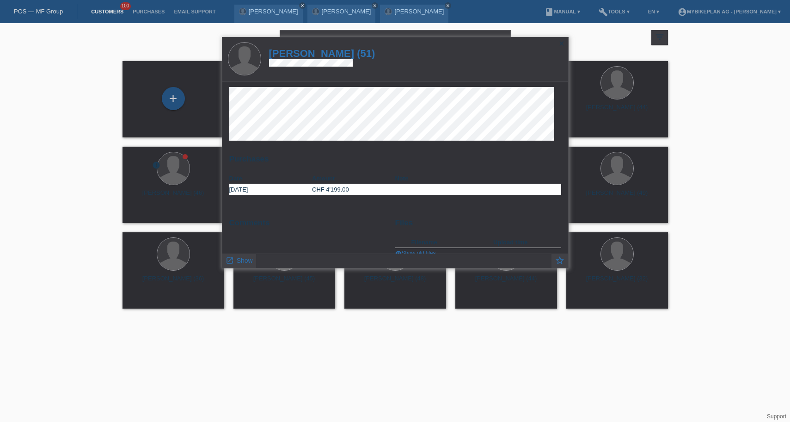
click at [328, 57] on h1 "Reto Ziebold (51)" at bounding box center [322, 54] width 106 height 12
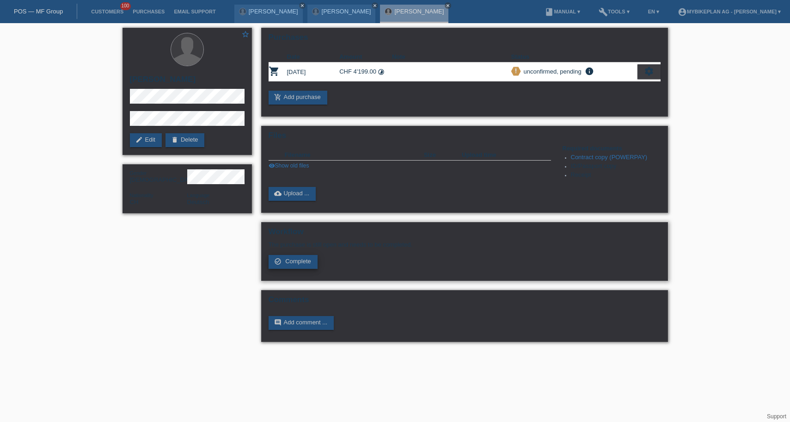
click at [295, 265] on span "Complete" at bounding box center [298, 261] width 26 height 7
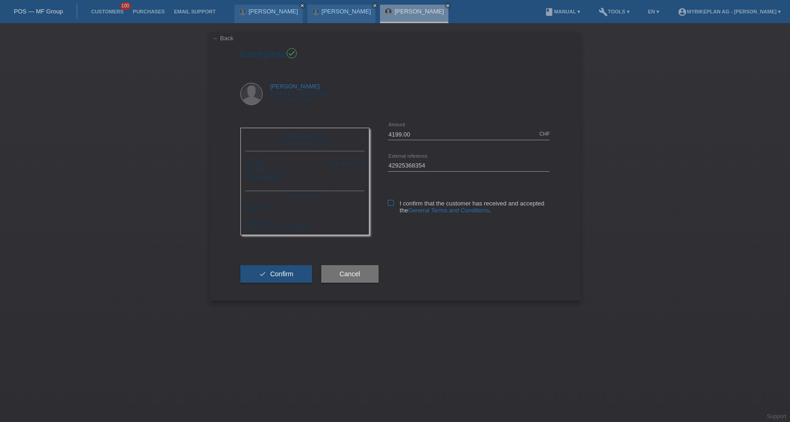
click at [389, 208] on label "I confirm that the customer has received and accepted the General Terms and Con…" at bounding box center [469, 207] width 162 height 14
click at [389, 206] on input "I confirm that the customer has received and accepted the General Terms and Con…" at bounding box center [391, 203] width 6 height 6
checkbox input "true"
click at [299, 283] on button "check Confirm" at bounding box center [276, 274] width 72 height 18
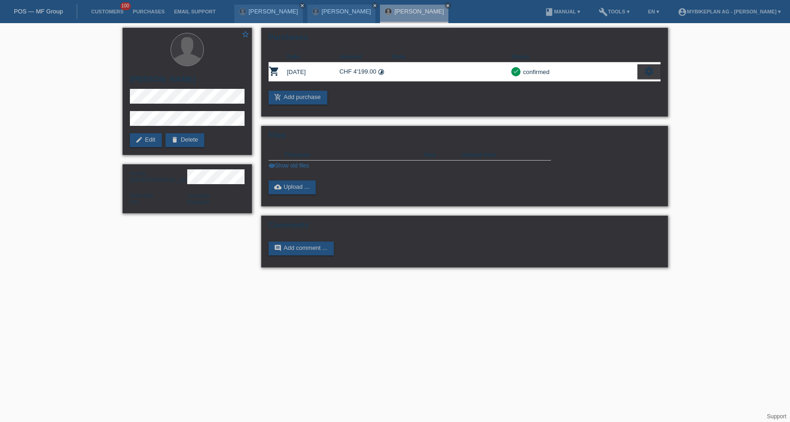
drag, startPoint x: 37, startPoint y: 11, endPoint x: 43, endPoint y: 11, distance: 6.5
click at [37, 11] on link "POS — MF Group" at bounding box center [38, 11] width 49 height 7
click at [50, 13] on link "POS — MF Group" at bounding box center [38, 11] width 49 height 7
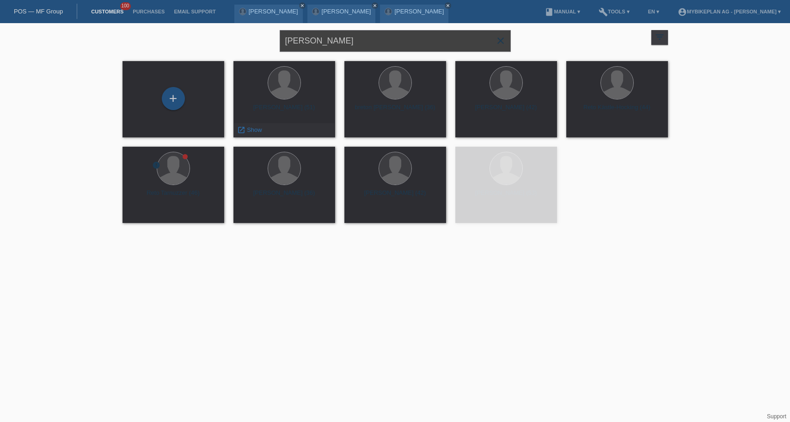
click at [327, 49] on input "[PERSON_NAME]" at bounding box center [395, 41] width 231 height 22
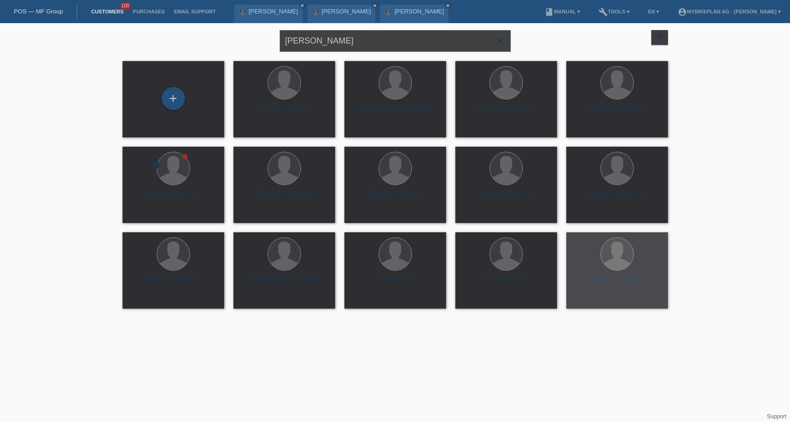
click at [328, 49] on input "[PERSON_NAME]" at bounding box center [395, 41] width 231 height 22
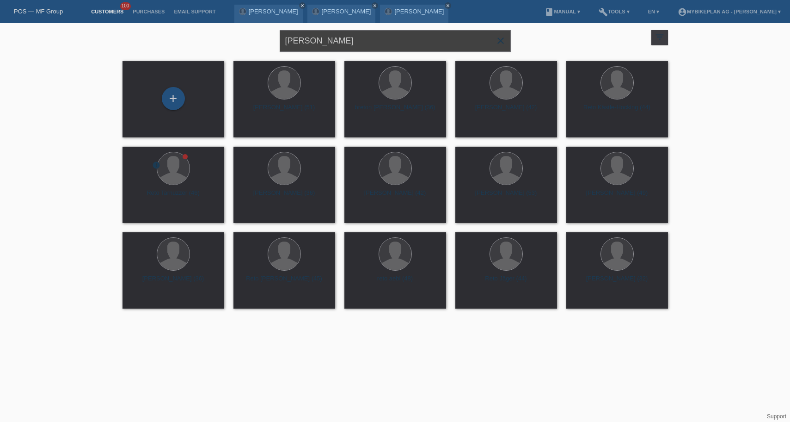
click at [328, 49] on input "[PERSON_NAME]" at bounding box center [395, 41] width 231 height 22
paste input "Tiago Alves"
type input "Tiago Alves"
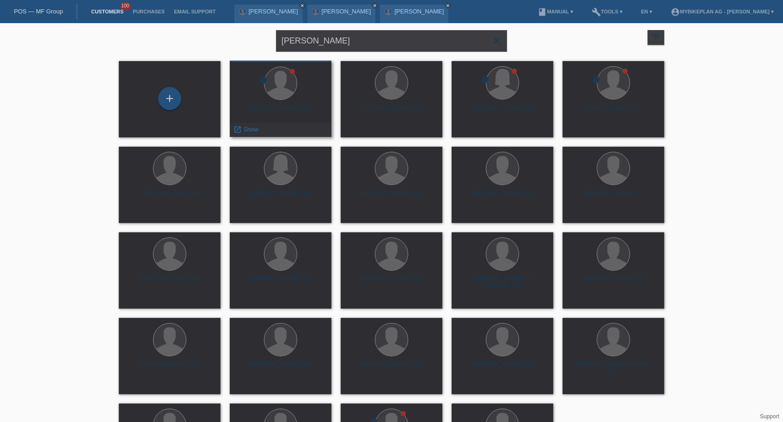
click at [293, 107] on div "Tiago Gabriel Moreira Alves (33)" at bounding box center [280, 111] width 87 height 15
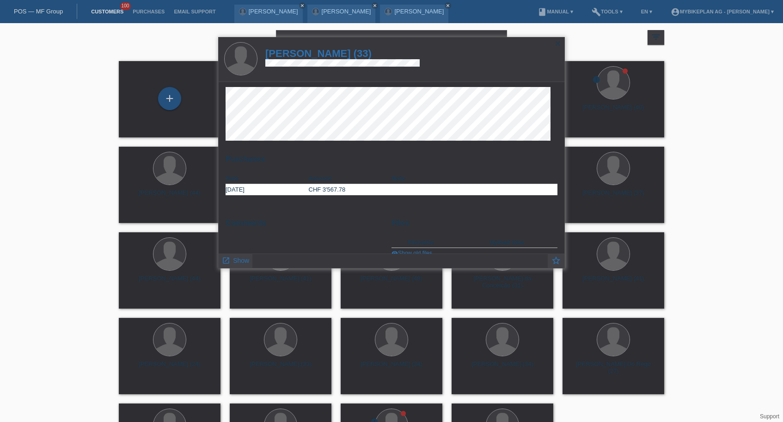
click at [339, 52] on h1 "Tiago Gabriel Moreira Alves (33)" at bounding box center [342, 54] width 154 height 12
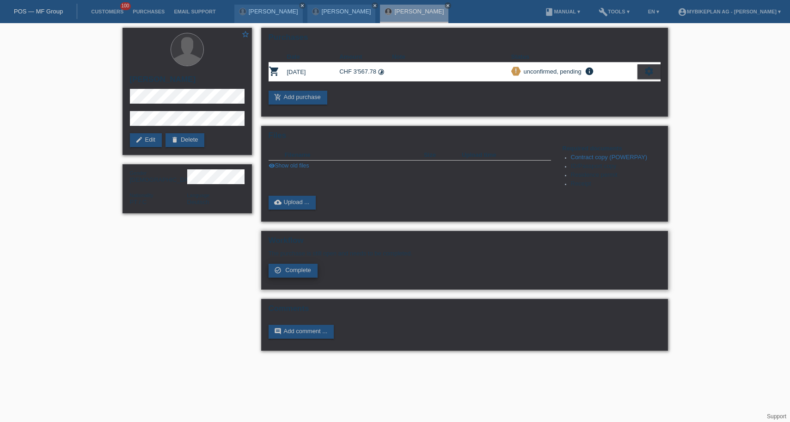
click at [293, 273] on span "Complete" at bounding box center [298, 269] width 26 height 7
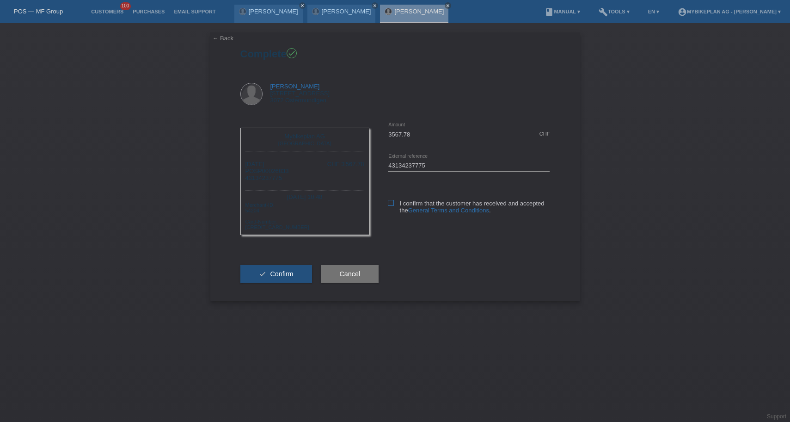
click at [390, 203] on icon at bounding box center [391, 203] width 6 height 6
click at [390, 203] on input "I confirm that the customer has received and accepted the General Terms and Con…" at bounding box center [391, 203] width 6 height 6
checkbox input "true"
click at [286, 277] on span "Confirm" at bounding box center [281, 273] width 23 height 7
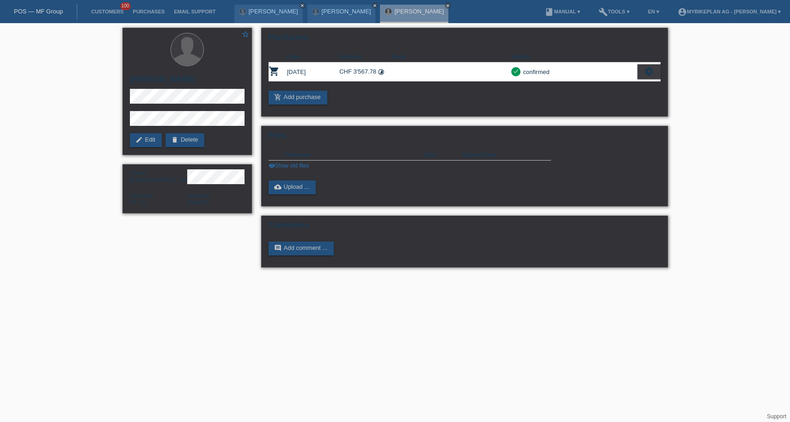
click at [51, 11] on link "POS — MF Group" at bounding box center [38, 11] width 49 height 7
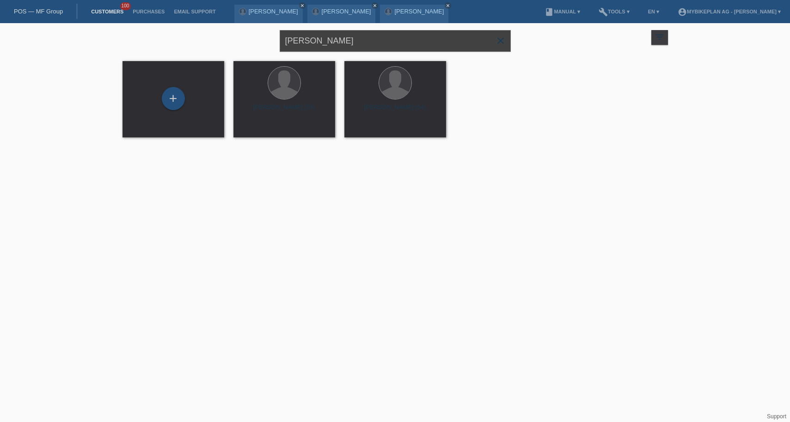
click at [384, 47] on input "[PERSON_NAME]" at bounding box center [395, 41] width 231 height 22
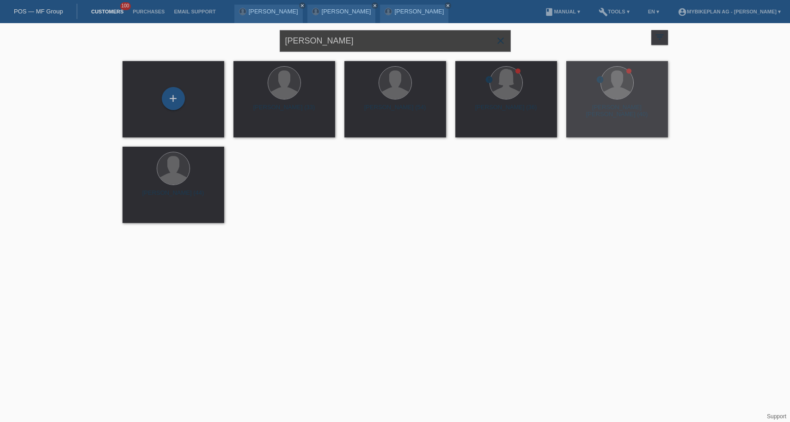
click at [384, 47] on input "[PERSON_NAME]" at bounding box center [395, 41] width 231 height 22
click at [384, 47] on input "Tiago Alves" at bounding box center [395, 41] width 231 height 22
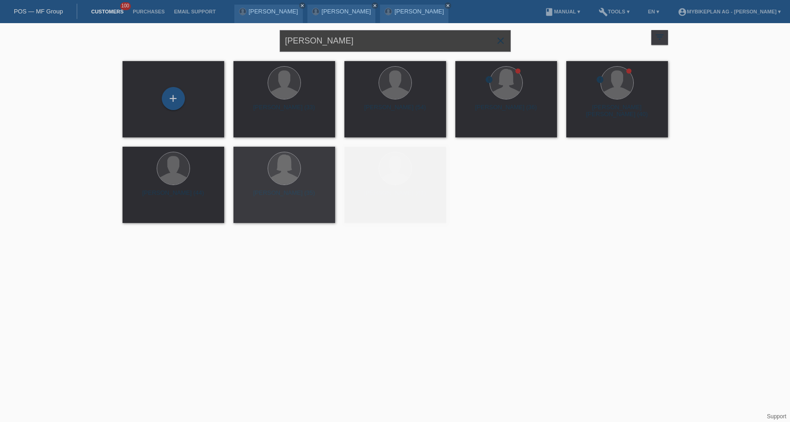
paste input "Yanet Schmid"
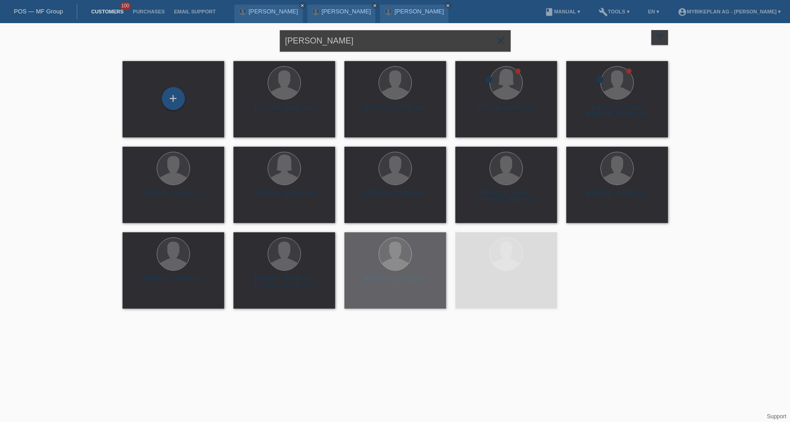
type input "Yanet Schmid"
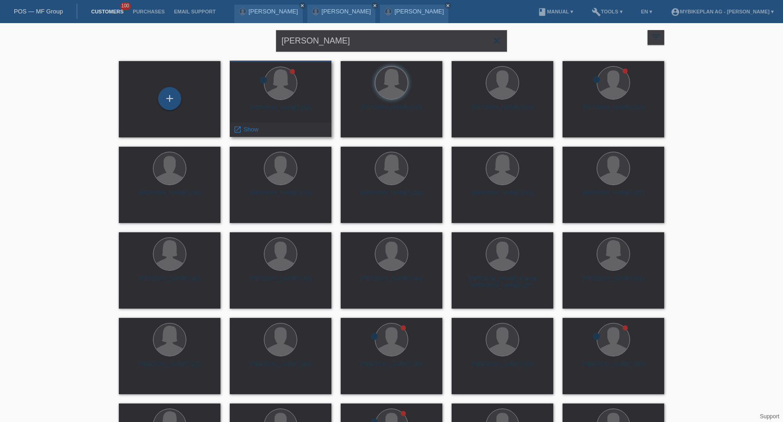
click at [309, 109] on div "Esmirna Yanet Schmid (53)" at bounding box center [280, 111] width 87 height 15
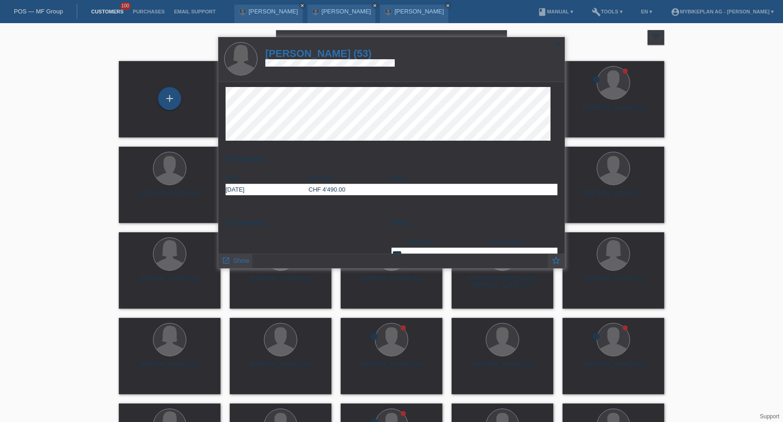
click at [343, 51] on h1 "Esmirna Yanet Schmid (53)" at bounding box center [329, 54] width 129 height 12
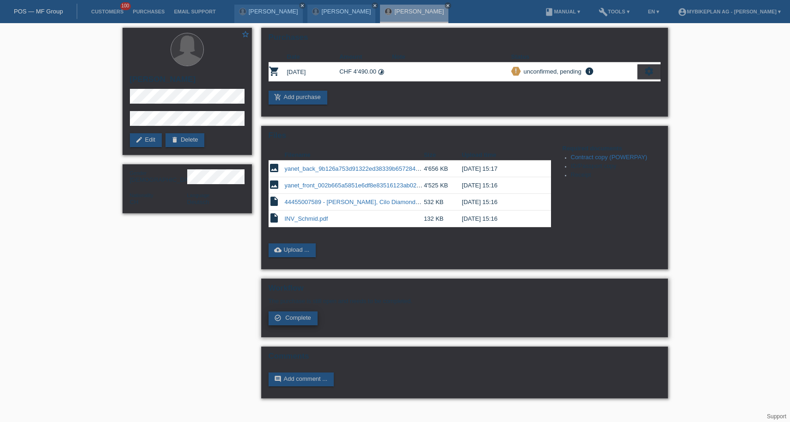
click at [296, 320] on span "Complete" at bounding box center [298, 317] width 26 height 7
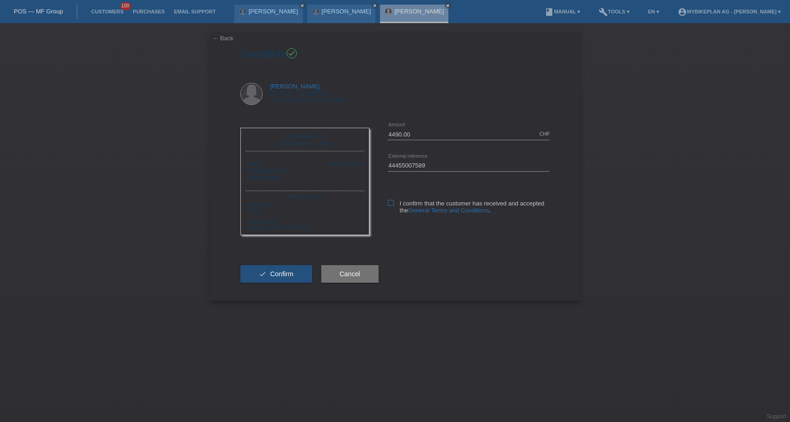
click at [390, 200] on icon at bounding box center [391, 203] width 6 height 6
click at [390, 200] on input "I confirm that the customer has received and accepted the General Terms and Con…" at bounding box center [391, 203] width 6 height 6
checkbox input "true"
click at [290, 277] on span "Confirm" at bounding box center [281, 273] width 23 height 7
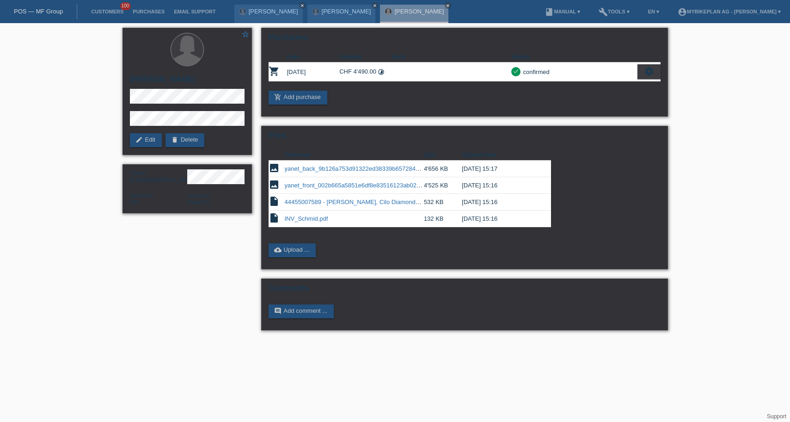
click at [48, 8] on link "POS — MF Group" at bounding box center [38, 11] width 49 height 7
click at [50, 9] on link "POS — MF Group" at bounding box center [38, 11] width 49 height 7
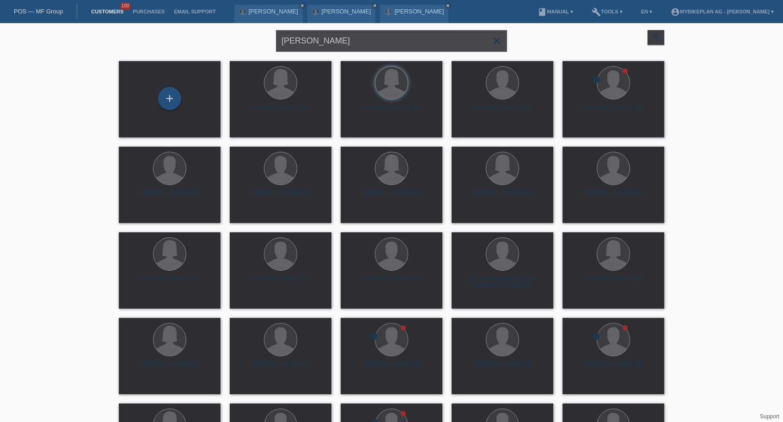
click at [422, 41] on input "Yanet Schmid" at bounding box center [391, 41] width 231 height 22
paste input "Brigitte Galliker"
type input "Brigitte Galliker"
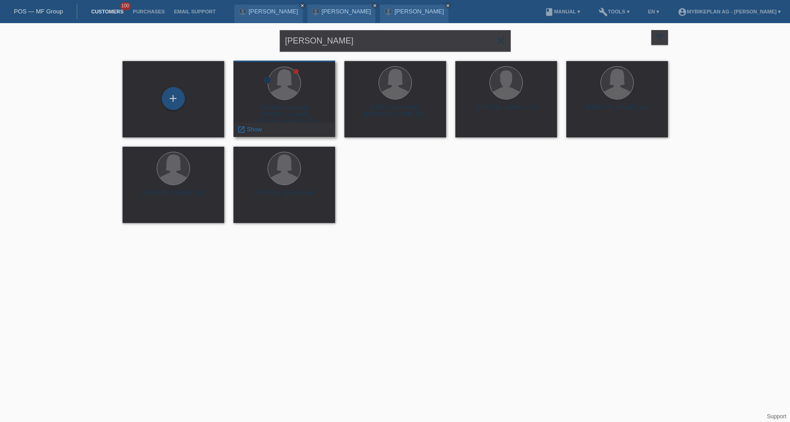
click at [291, 111] on div "Brigitte Agnes Galliker Joss (53)" at bounding box center [284, 112] width 87 height 17
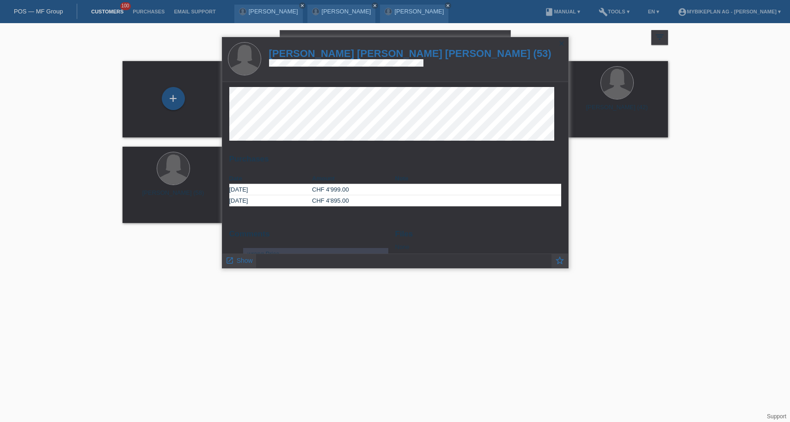
click at [339, 56] on h1 "Brigitte Agnes Galliker Joss (53)" at bounding box center [410, 54] width 283 height 12
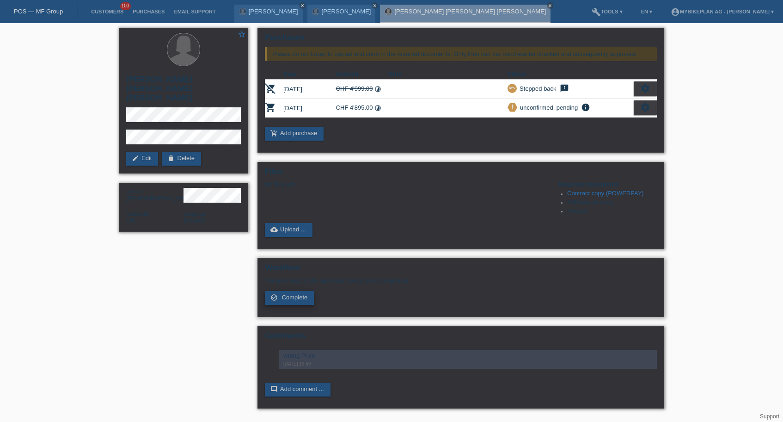
click at [301, 301] on span "Complete" at bounding box center [295, 297] width 26 height 7
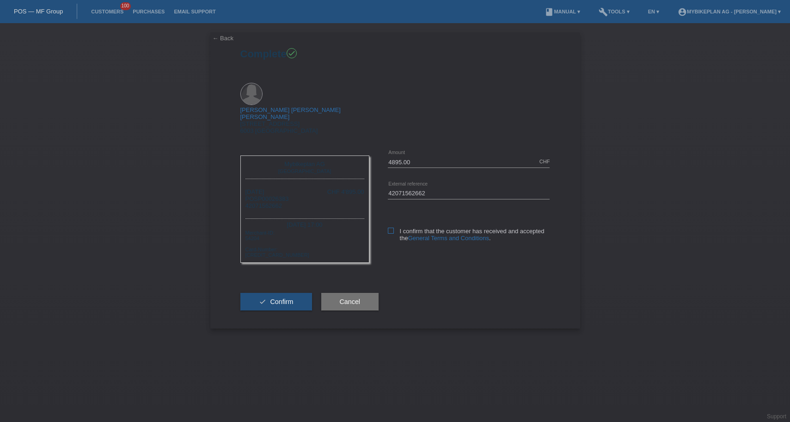
click at [391, 228] on icon at bounding box center [391, 231] width 6 height 6
click at [391, 228] on input "I confirm that the customer has received and accepted the General Terms and Con…" at bounding box center [391, 231] width 6 height 6
checkbox input "true"
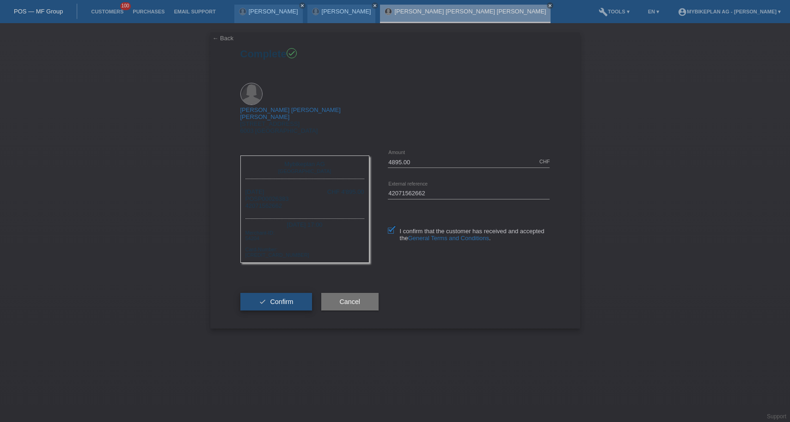
click at [272, 298] on span "Confirm" at bounding box center [281, 301] width 23 height 7
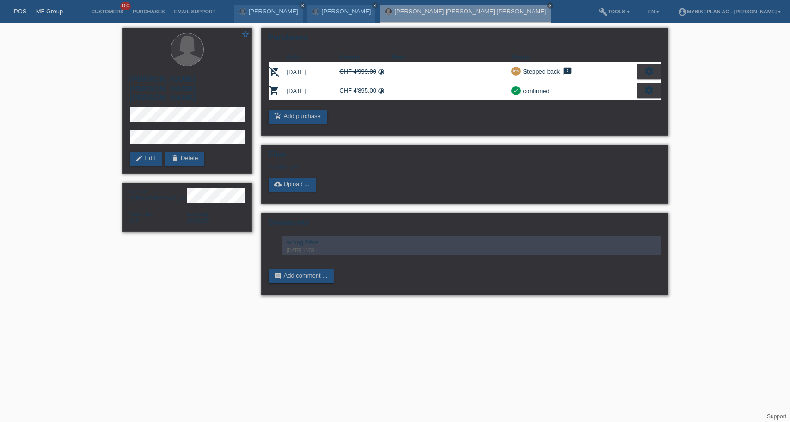
click at [35, 6] on div "POS — MF Group" at bounding box center [38, 11] width 77 height 15
click at [42, 10] on link "POS — MF Group" at bounding box center [38, 11] width 49 height 7
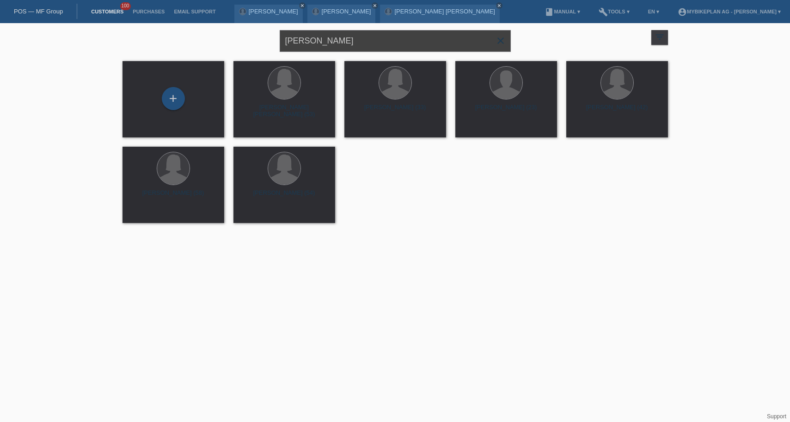
click at [411, 42] on input "[PERSON_NAME]" at bounding box center [395, 41] width 231 height 22
paste input "[PERSON_NAME]"
type input "[PERSON_NAME]"
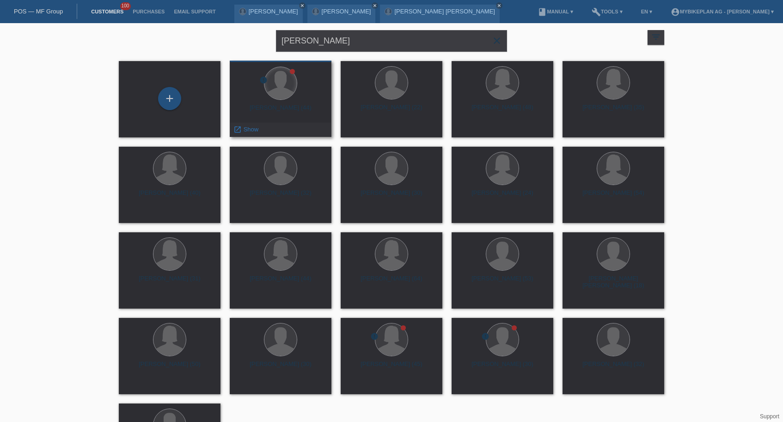
click at [280, 93] on div at bounding box center [281, 83] width 32 height 32
click at [287, 101] on div "error Gunnar Von Hansen (44) launch Show" at bounding box center [281, 99] width 102 height 76
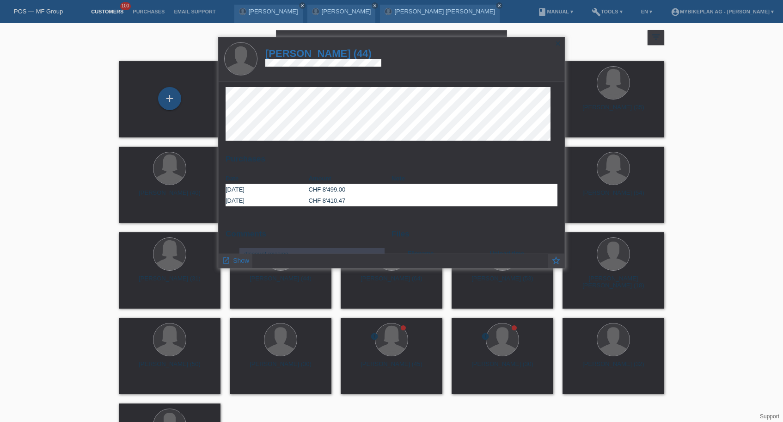
click at [326, 55] on h1 "Gunnar Von Hansen (44)" at bounding box center [323, 54] width 116 height 12
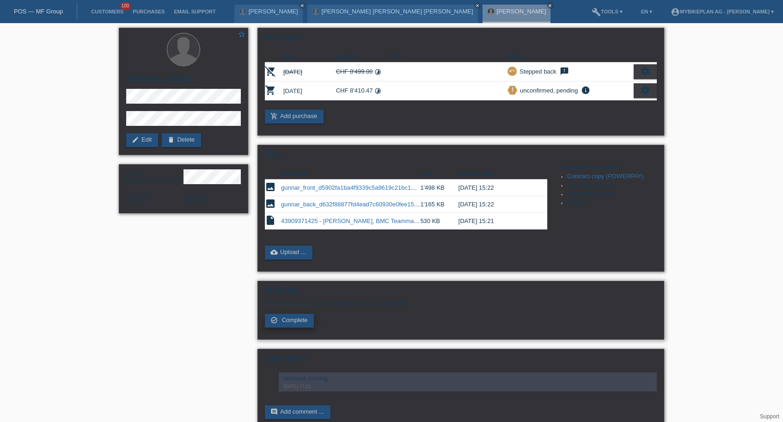
click at [297, 323] on span "Complete" at bounding box center [295, 319] width 26 height 7
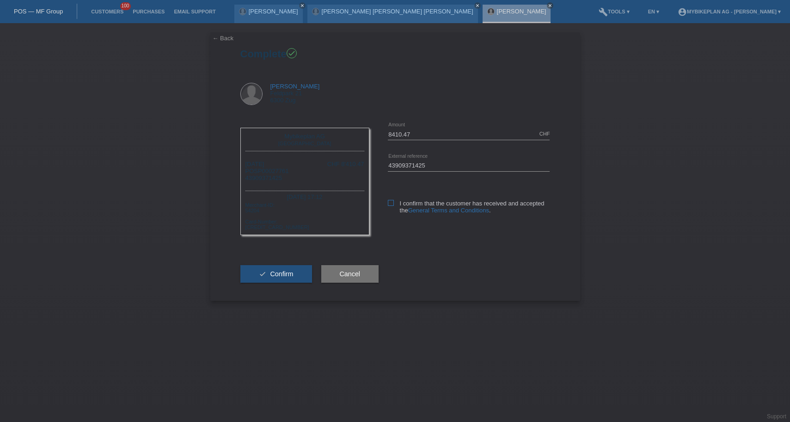
click at [388, 205] on icon at bounding box center [391, 203] width 6 height 6
click at [388, 205] on input "I confirm that the customer has received and accepted the General Terms and Con…" at bounding box center [391, 203] width 6 height 6
checkbox input "true"
click at [289, 277] on span "Confirm" at bounding box center [281, 273] width 23 height 7
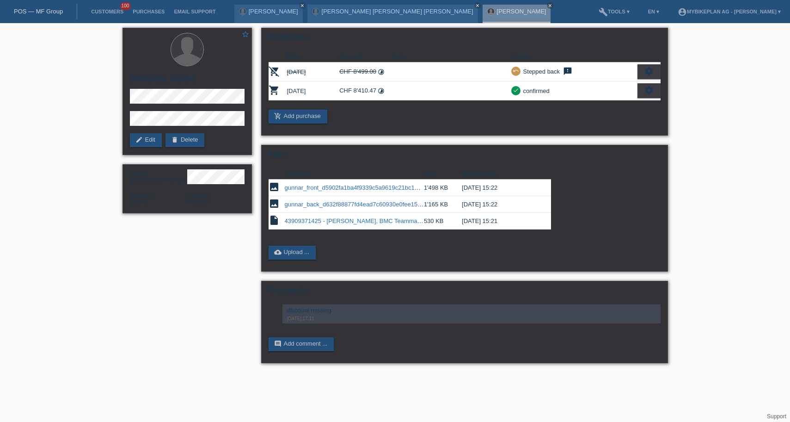
click at [50, 14] on link "POS — MF Group" at bounding box center [38, 11] width 49 height 7
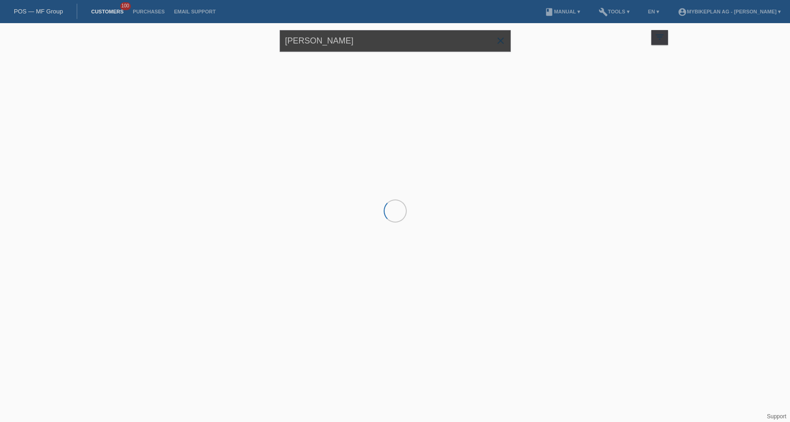
click at [389, 45] on input "[PERSON_NAME]" at bounding box center [395, 41] width 231 height 22
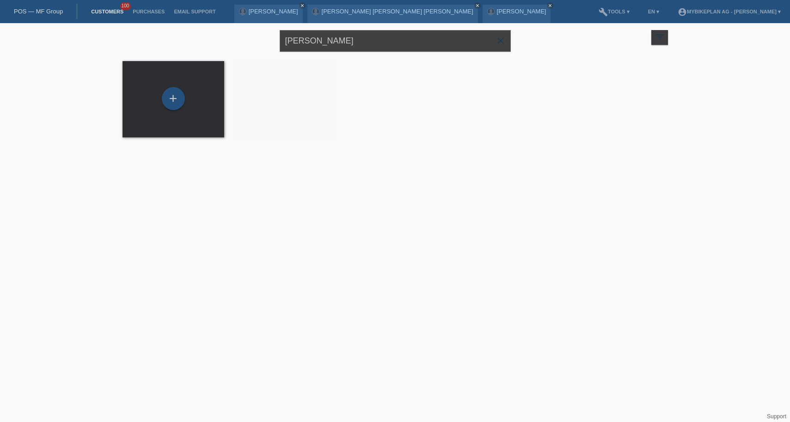
paste input "Cedric Bernhard van Wegberg"
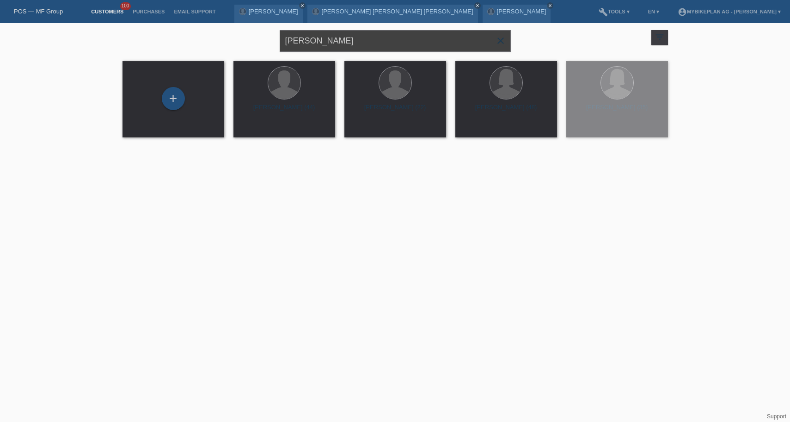
type input "Cedric Bernhard van Wegberg"
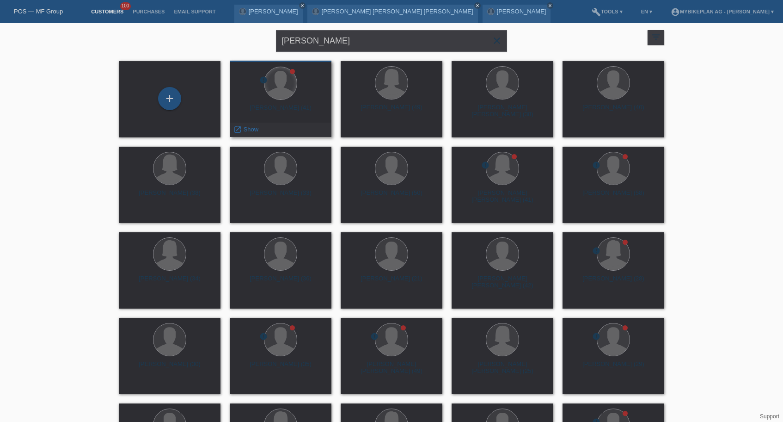
click at [279, 83] on div at bounding box center [281, 83] width 32 height 32
click at [289, 106] on div "Cedric Bernhard van Wegberg (41)" at bounding box center [280, 111] width 87 height 15
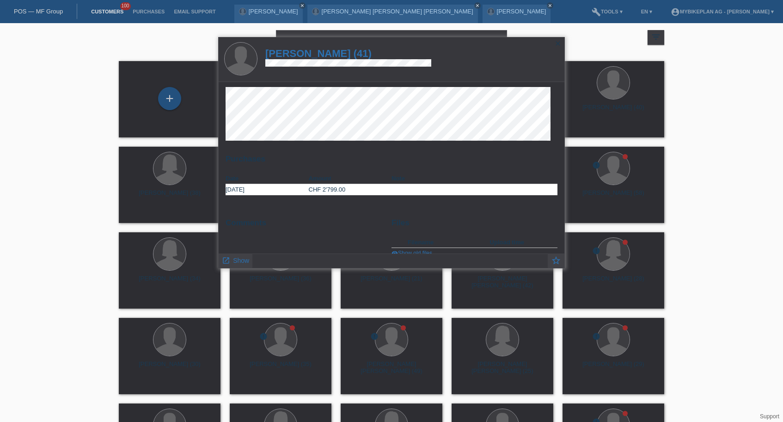
click at [340, 52] on h1 "Cedric Bernhard van Wegberg (41)" at bounding box center [348, 54] width 166 height 12
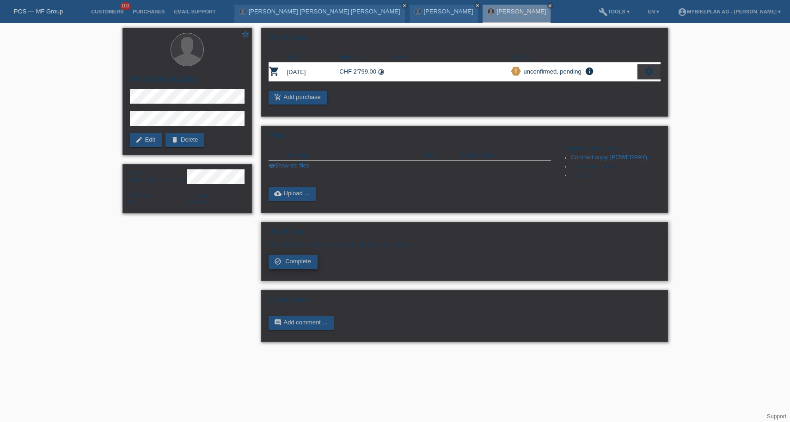
click at [305, 265] on span "Complete" at bounding box center [298, 261] width 26 height 7
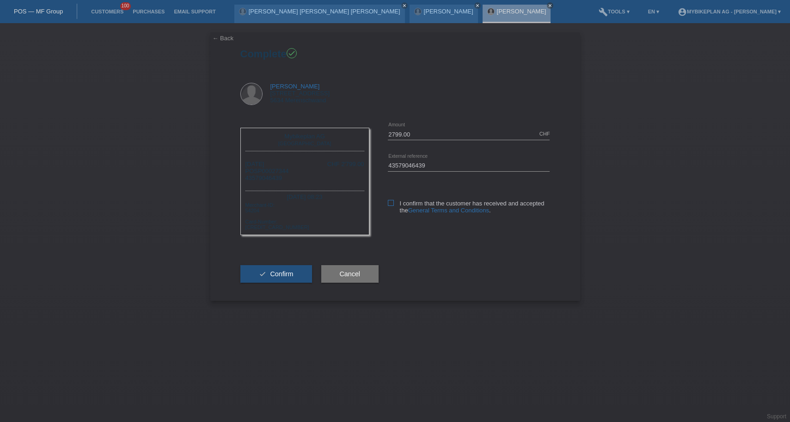
click at [394, 202] on label "I confirm that the customer has received and accepted the General Terms and Con…" at bounding box center [469, 207] width 162 height 14
click at [394, 202] on input "I confirm that the customer has received and accepted the General Terms and Con…" at bounding box center [391, 203] width 6 height 6
checkbox input "true"
click at [292, 277] on span "Confirm" at bounding box center [281, 273] width 23 height 7
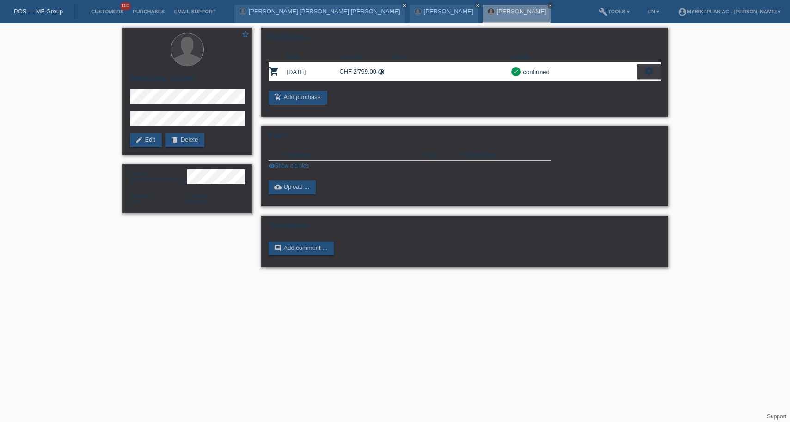
click at [36, 12] on link "POS — MF Group" at bounding box center [38, 11] width 49 height 7
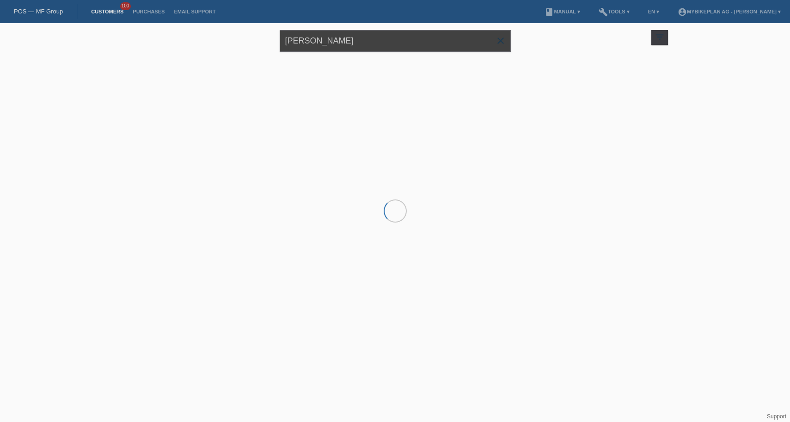
click at [409, 44] on input "[PERSON_NAME]" at bounding box center [395, 41] width 231 height 22
paste input "[PERSON_NAME]"
type input "[PERSON_NAME]"
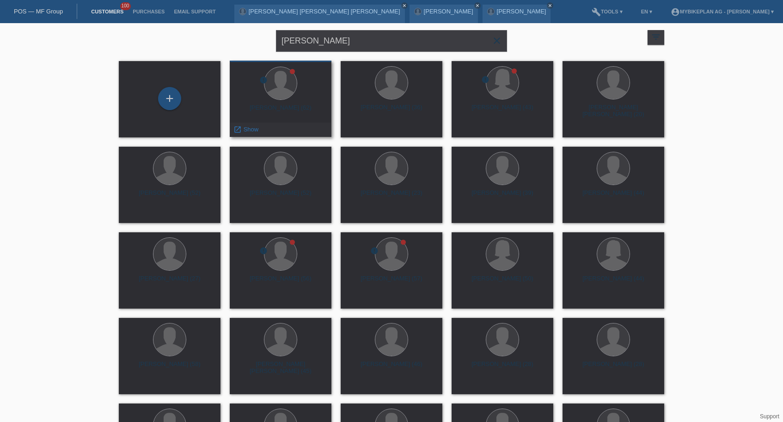
click at [300, 110] on div "Daniel Hintermann (62)" at bounding box center [280, 111] width 87 height 15
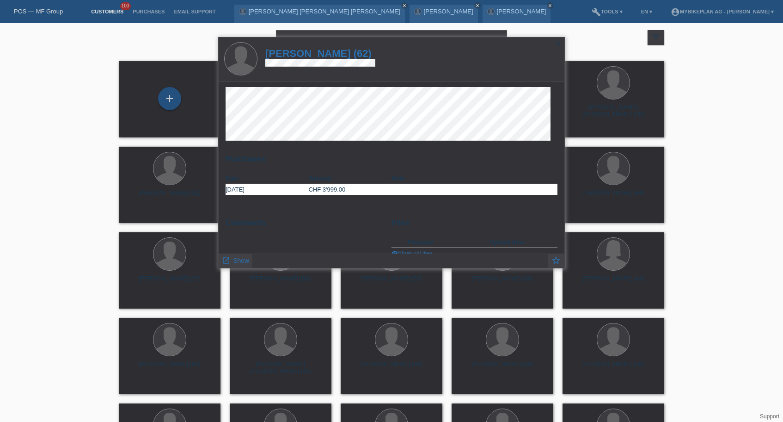
click at [342, 55] on h1 "Daniel Hintermann (62)" at bounding box center [320, 54] width 110 height 12
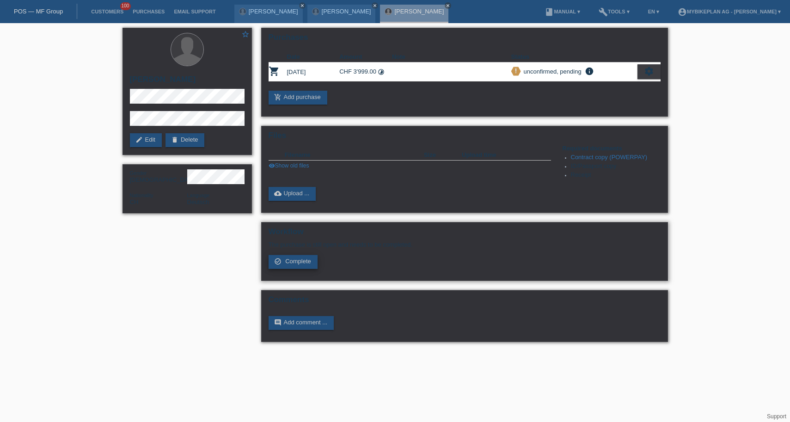
click at [294, 265] on span "Complete" at bounding box center [298, 261] width 26 height 7
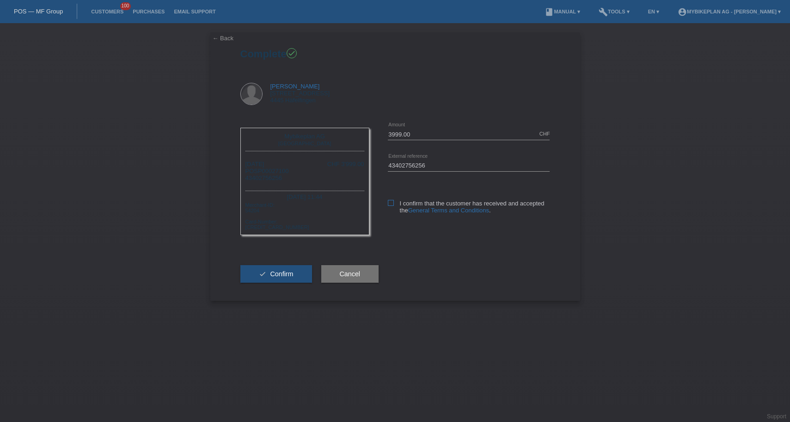
click at [393, 207] on label "I confirm that the customer has received and accepted the General Terms and Con…" at bounding box center [469, 207] width 162 height 14
click at [393, 206] on input "I confirm that the customer has received and accepted the General Terms and Con…" at bounding box center [391, 203] width 6 height 6
checkbox input "true"
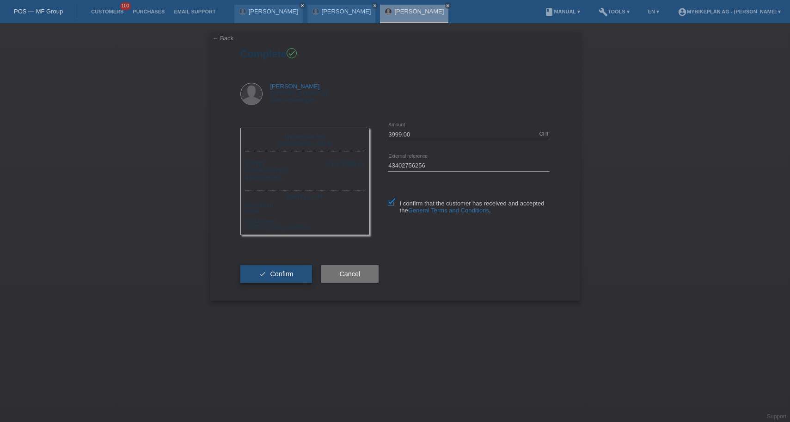
click at [297, 278] on button "check Confirm" at bounding box center [276, 274] width 72 height 18
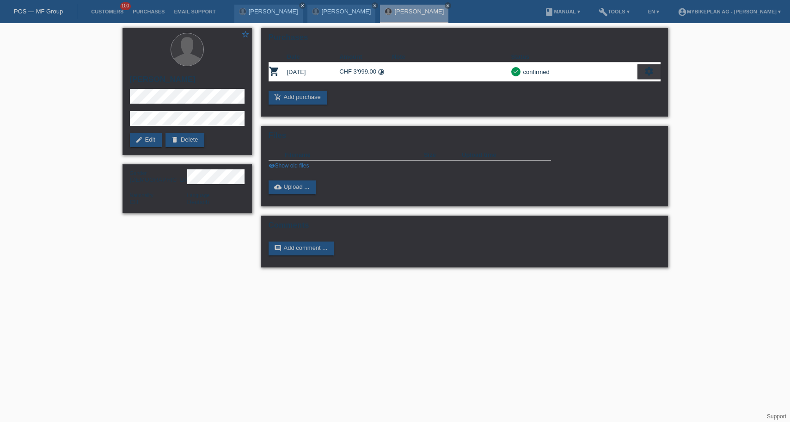
click at [32, 8] on link "POS — MF Group" at bounding box center [38, 11] width 49 height 7
click at [36, 10] on link "POS — MF Group" at bounding box center [38, 11] width 49 height 7
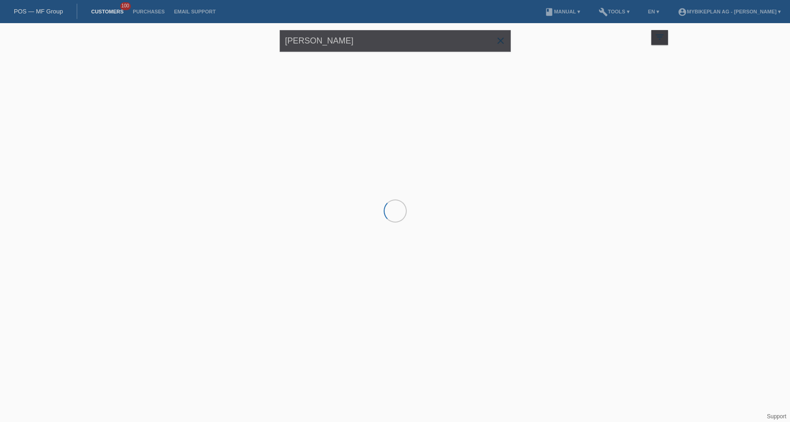
click at [389, 40] on input "[PERSON_NAME]" at bounding box center [395, 41] width 231 height 22
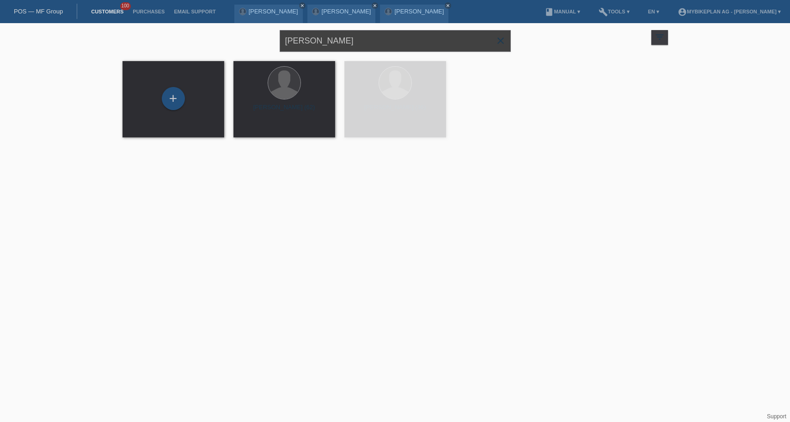
paste input "Giuseppe Gallo"
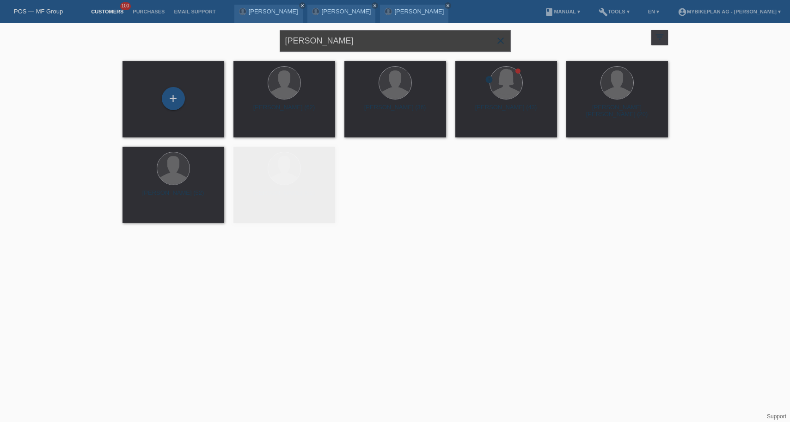
type input "Giuseppe Gallo"
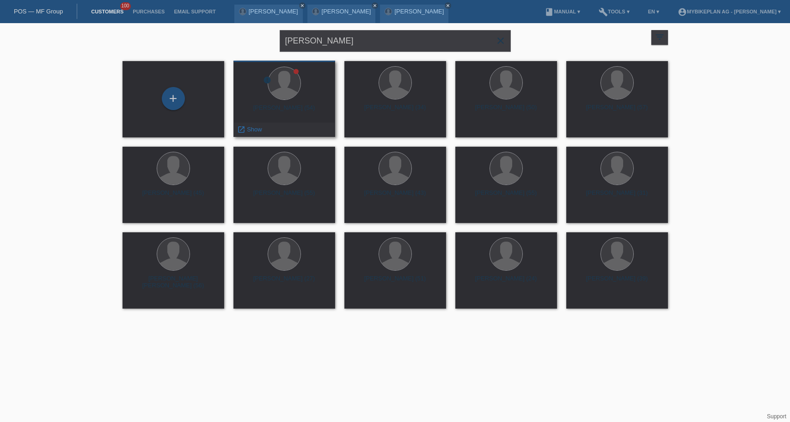
click at [270, 110] on div "Giuseppe Gallo (54)" at bounding box center [284, 111] width 87 height 15
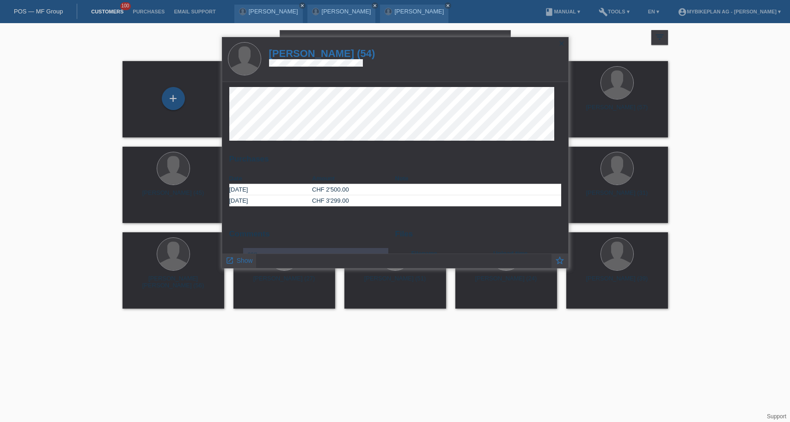
click at [345, 51] on h1 "Giuseppe Gallo (54)" at bounding box center [322, 54] width 106 height 12
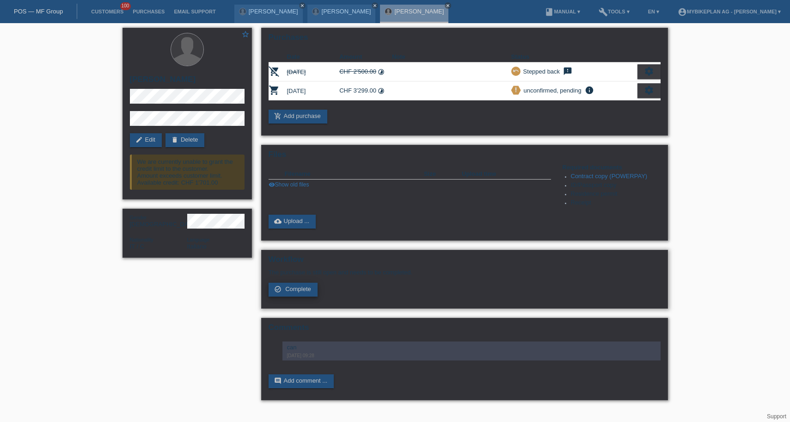
click at [288, 292] on span "Complete" at bounding box center [298, 288] width 26 height 7
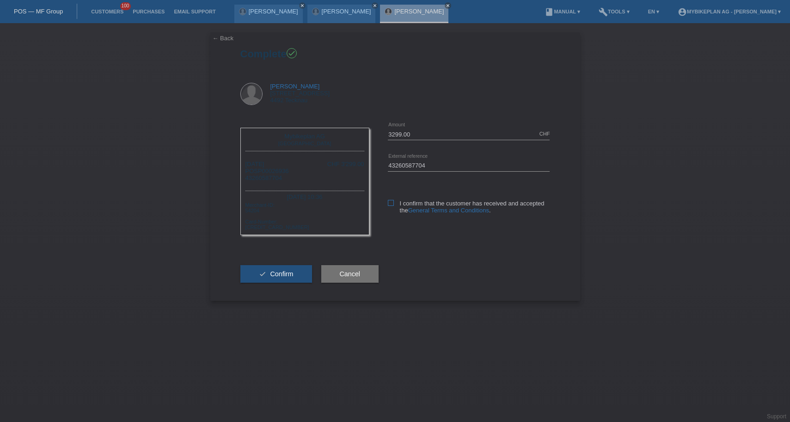
click at [389, 205] on icon at bounding box center [391, 203] width 6 height 6
click at [389, 205] on input "I confirm that the customer has received and accepted the General Terms and Con…" at bounding box center [391, 203] width 6 height 6
checkbox input "true"
click at [278, 277] on span "Confirm" at bounding box center [281, 273] width 23 height 7
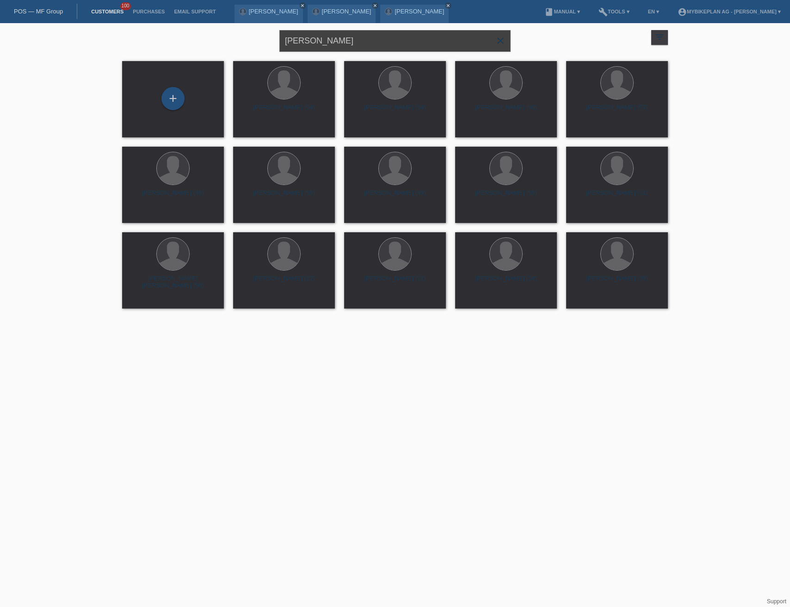
click at [341, 44] on input "[PERSON_NAME]" at bounding box center [394, 41] width 231 height 22
click at [316, 49] on input "text" at bounding box center [394, 41] width 231 height 22
paste input "[PERSON_NAME]"
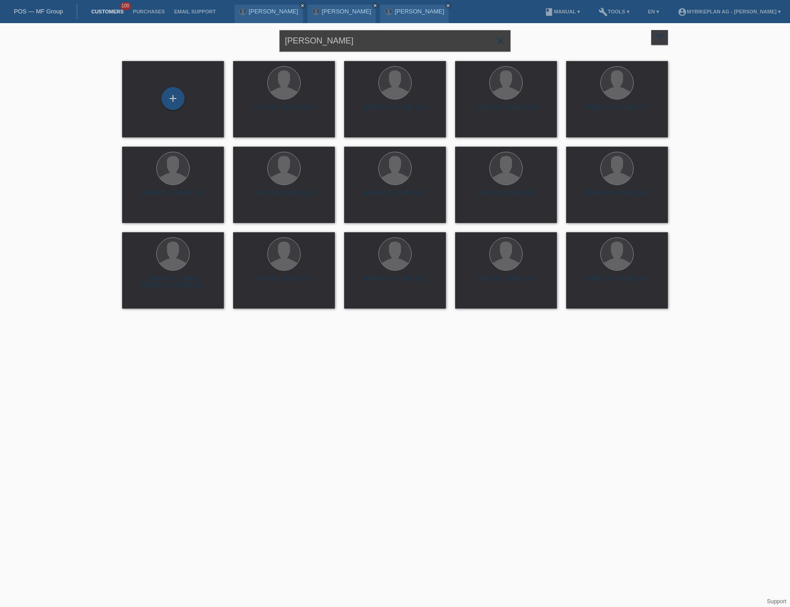
type input "[PERSON_NAME]"
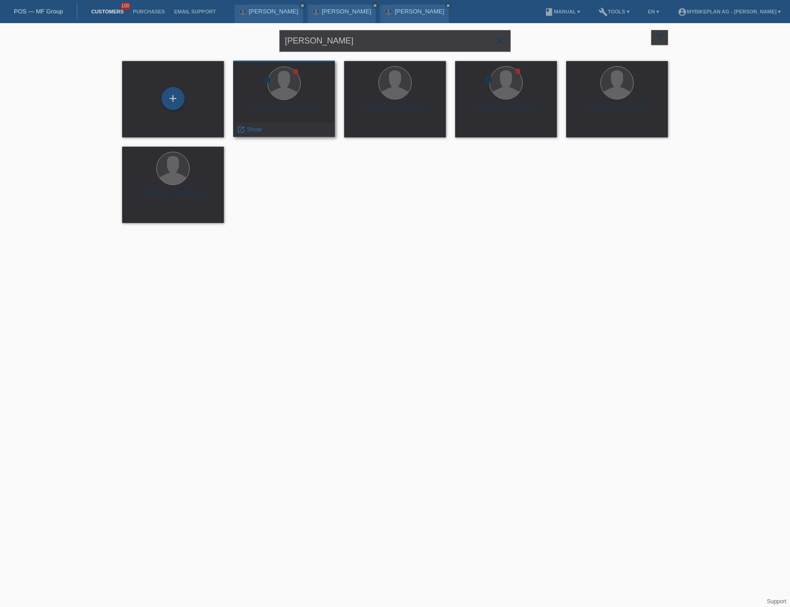
click at [291, 114] on div "Zoran Savanovic (29)" at bounding box center [283, 111] width 87 height 15
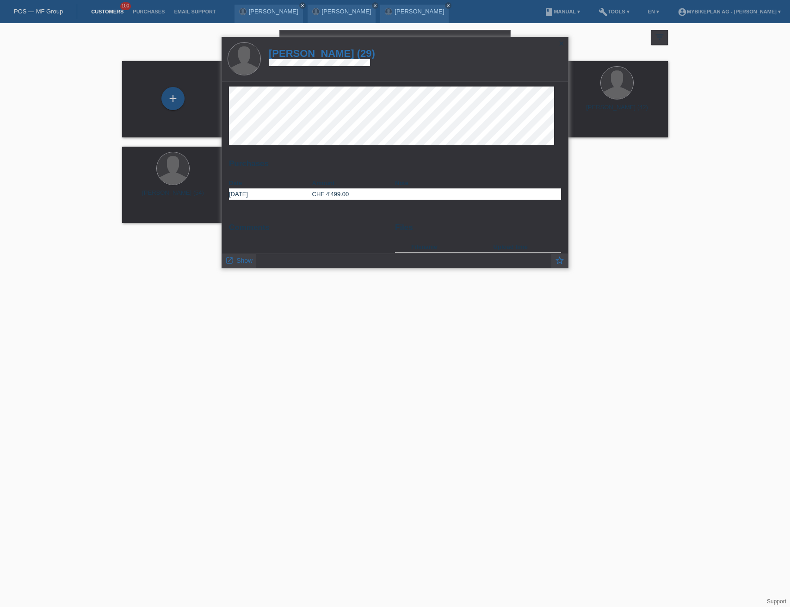
click at [329, 57] on h1 "Zoran Savanovic (29)" at bounding box center [322, 54] width 106 height 12
click at [329, 55] on h1 "Zoran Savanovic (29)" at bounding box center [322, 54] width 106 height 12
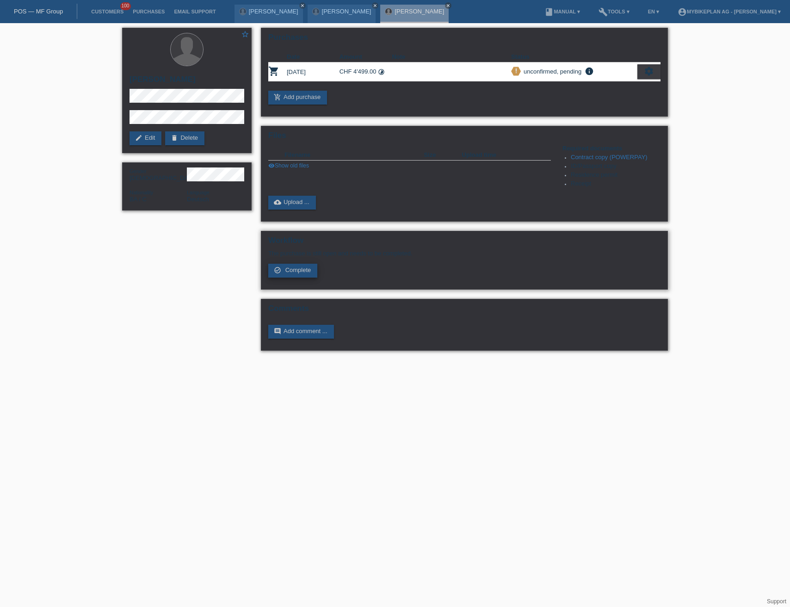
click at [308, 271] on span "Complete" at bounding box center [298, 269] width 26 height 7
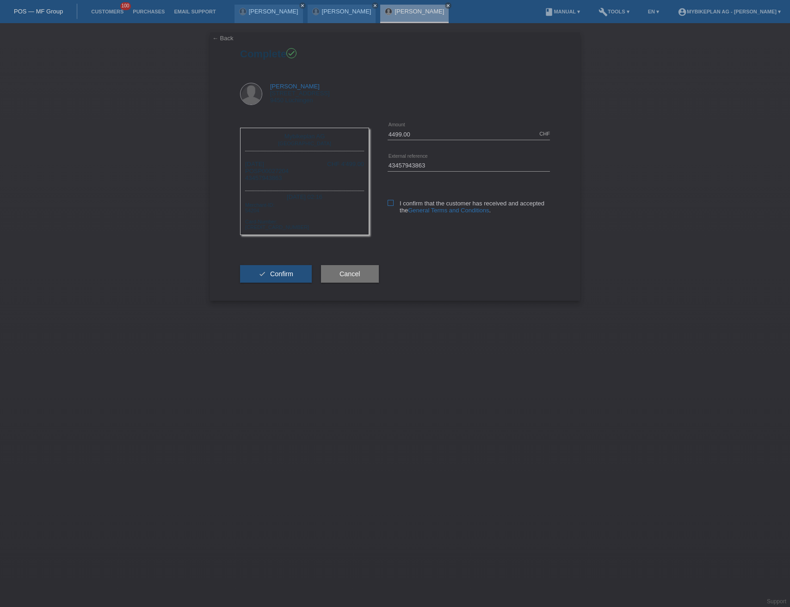
click at [390, 202] on icon at bounding box center [391, 203] width 6 height 6
click at [390, 202] on input "I confirm that the customer has received and accepted the General Terms and Con…" at bounding box center [391, 203] width 6 height 6
checkbox input "true"
click at [288, 268] on button "check Confirm" at bounding box center [276, 274] width 72 height 18
